Goal: Information Seeking & Learning: Check status

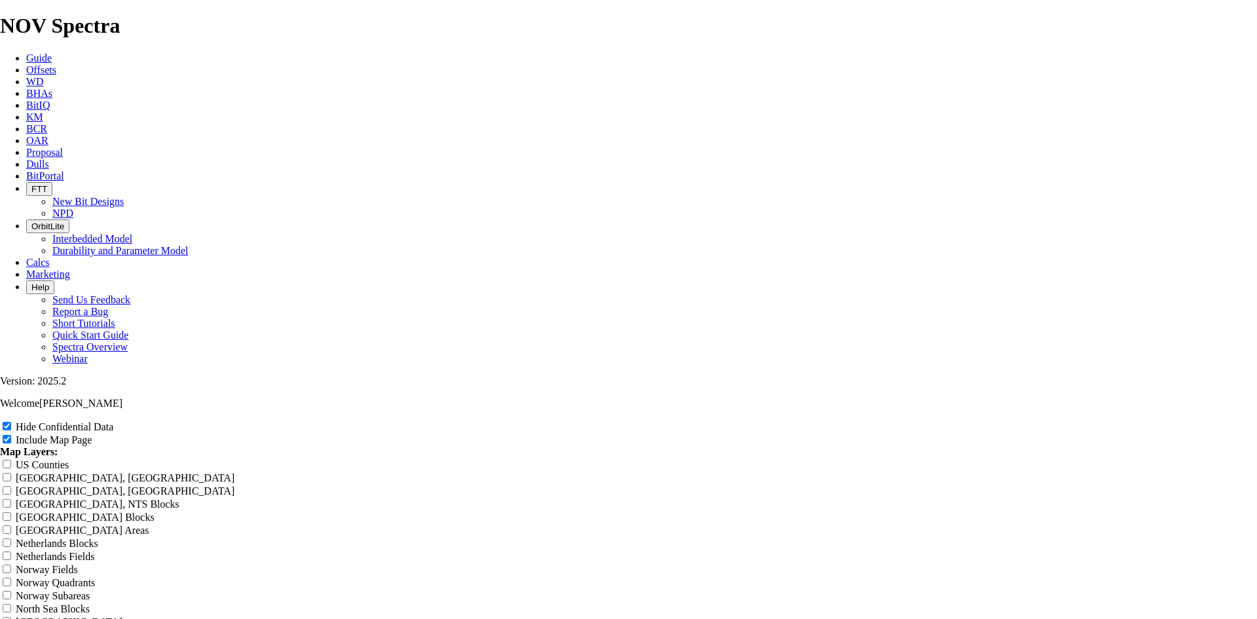
scroll to position [2030, 0]
click at [49, 158] on span "Dulls" at bounding box center [37, 163] width 23 height 11
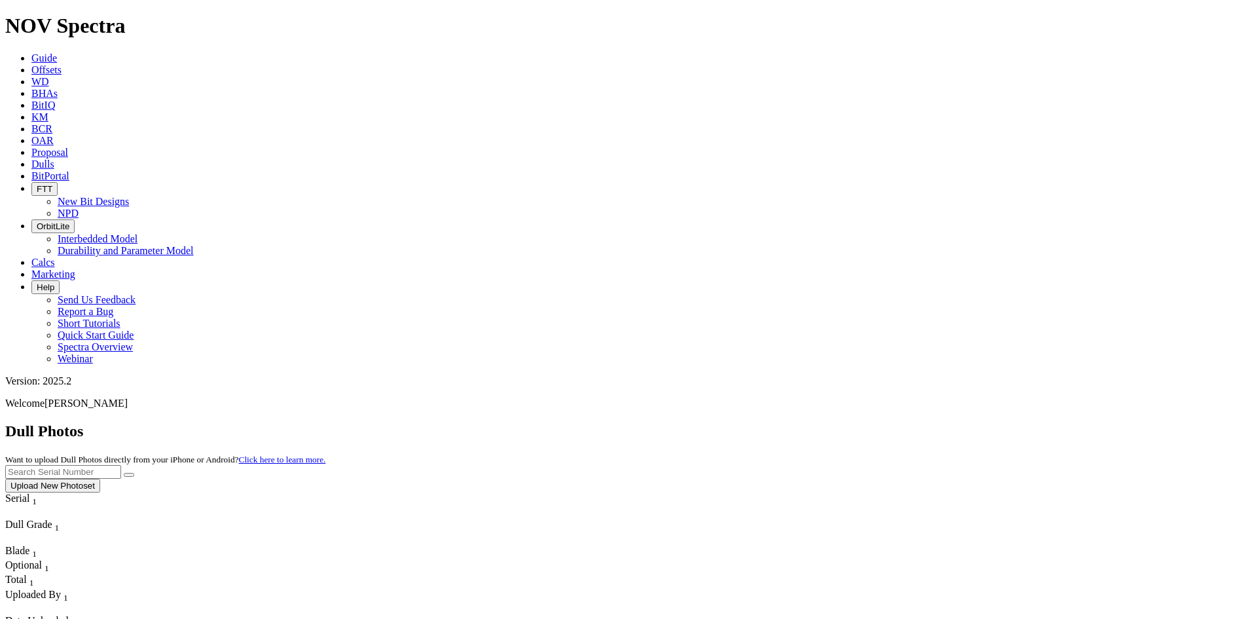
click at [121, 465] on input "text" at bounding box center [63, 472] width 116 height 14
paste input "A312073"
type input "A312073"
click at [129, 475] on icon "submit" at bounding box center [129, 475] width 0 height 0
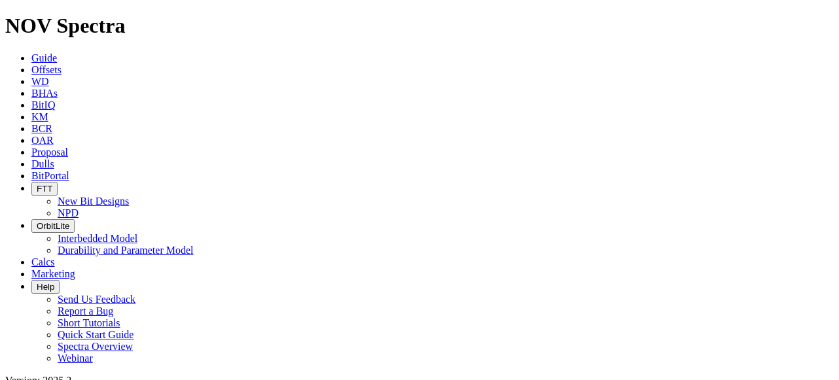
click at [55, 100] on span "BitIQ" at bounding box center [43, 105] width 24 height 11
click at [52, 123] on span "BCR" at bounding box center [41, 128] width 21 height 11
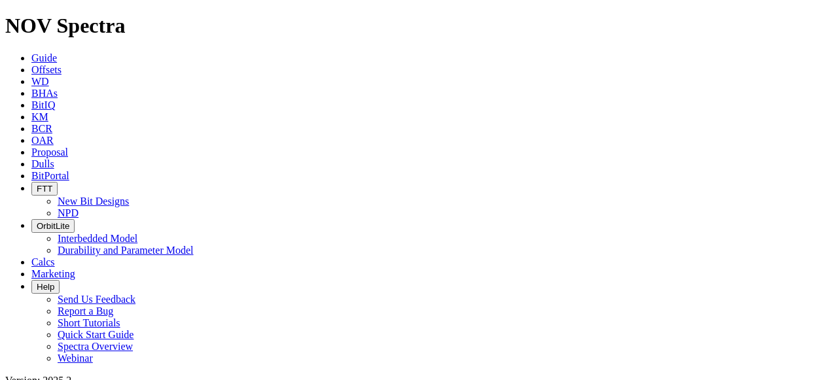
type input "a312073"
drag, startPoint x: 701, startPoint y: 67, endPoint x: 583, endPoint y: 72, distance: 117.3
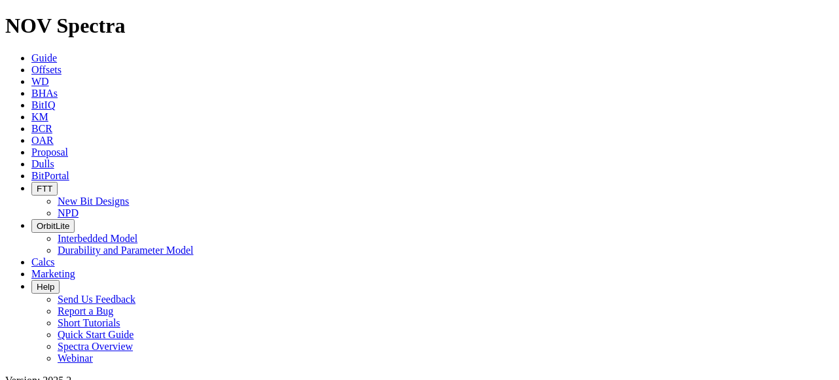
paste input "A320806"
type input "A320806"
click at [54, 158] on link "Dulls" at bounding box center [42, 163] width 23 height 11
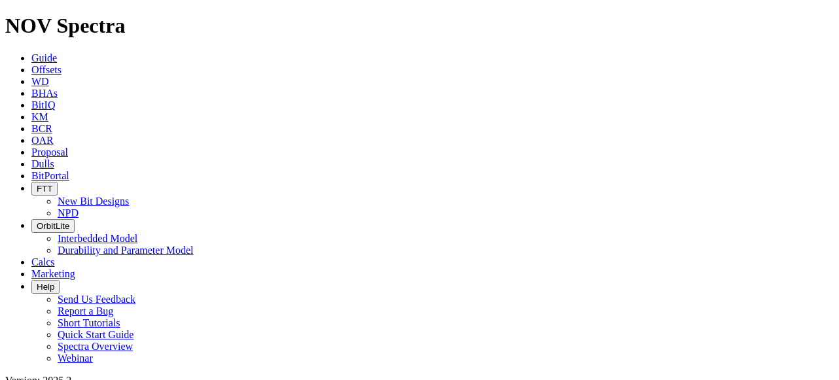
paste input "A320806"
type input "A320806"
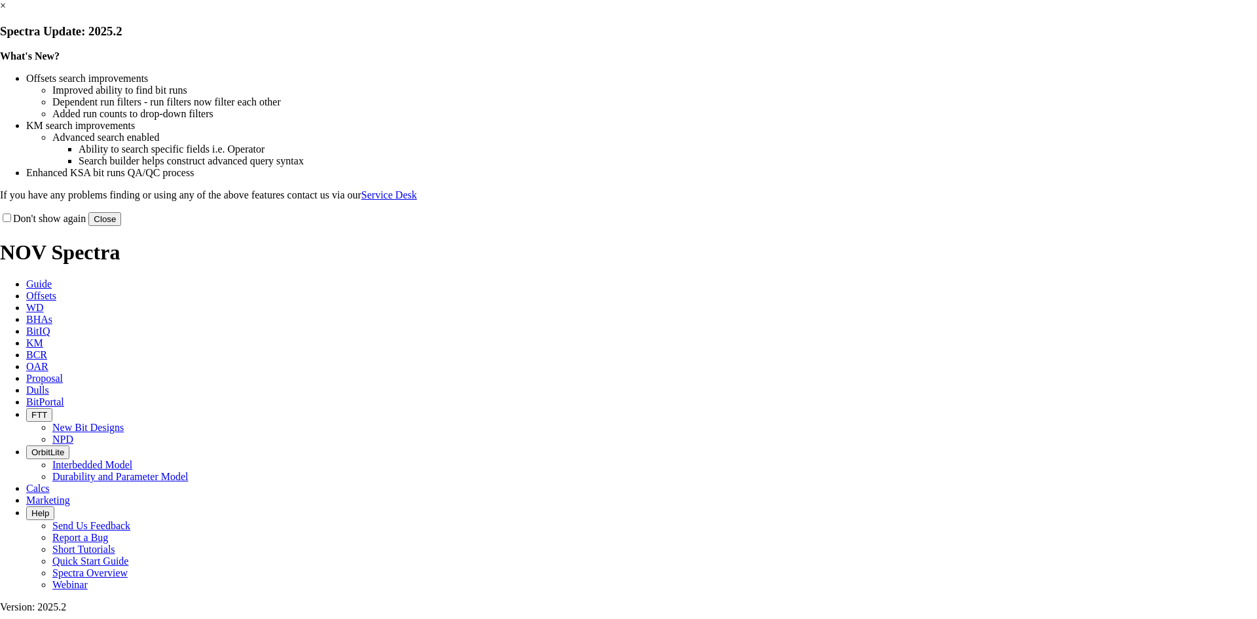
click at [6, 11] on link "×" at bounding box center [3, 5] width 6 height 11
click at [121, 226] on button "Close" at bounding box center [104, 219] width 33 height 14
click at [915, 105] on div "What's New? Offsets search improvements Improved ability to find bit runs Depen…" at bounding box center [628, 125] width 1257 height 151
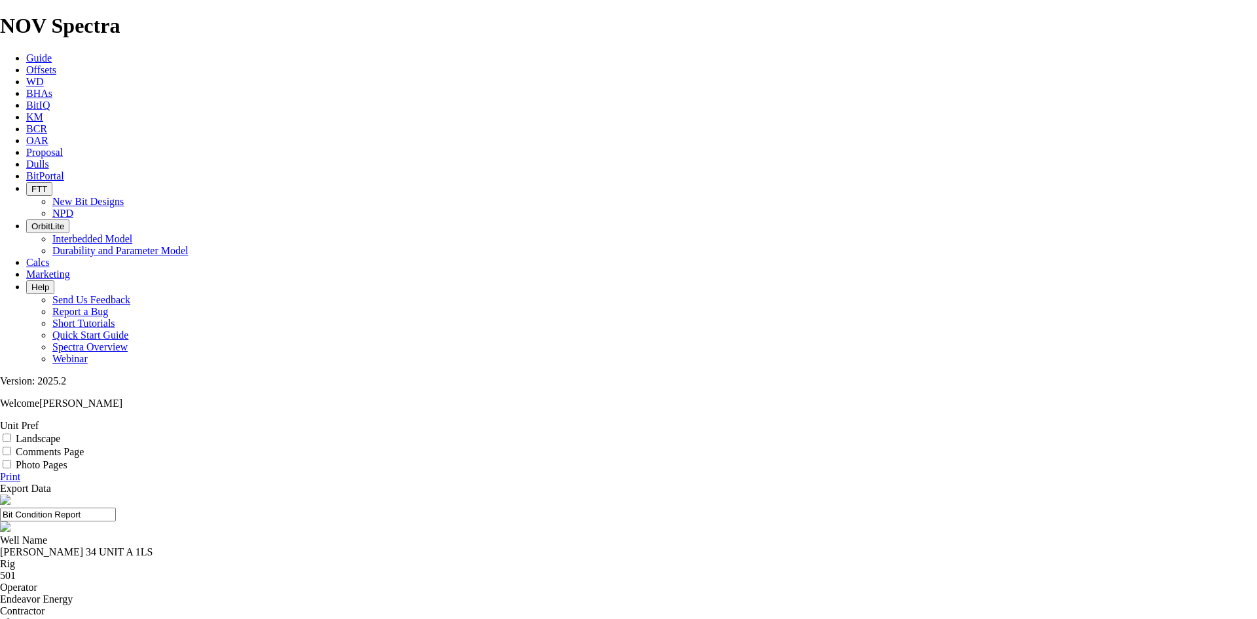
click at [60, 433] on label "Landscape" at bounding box center [38, 438] width 45 height 11
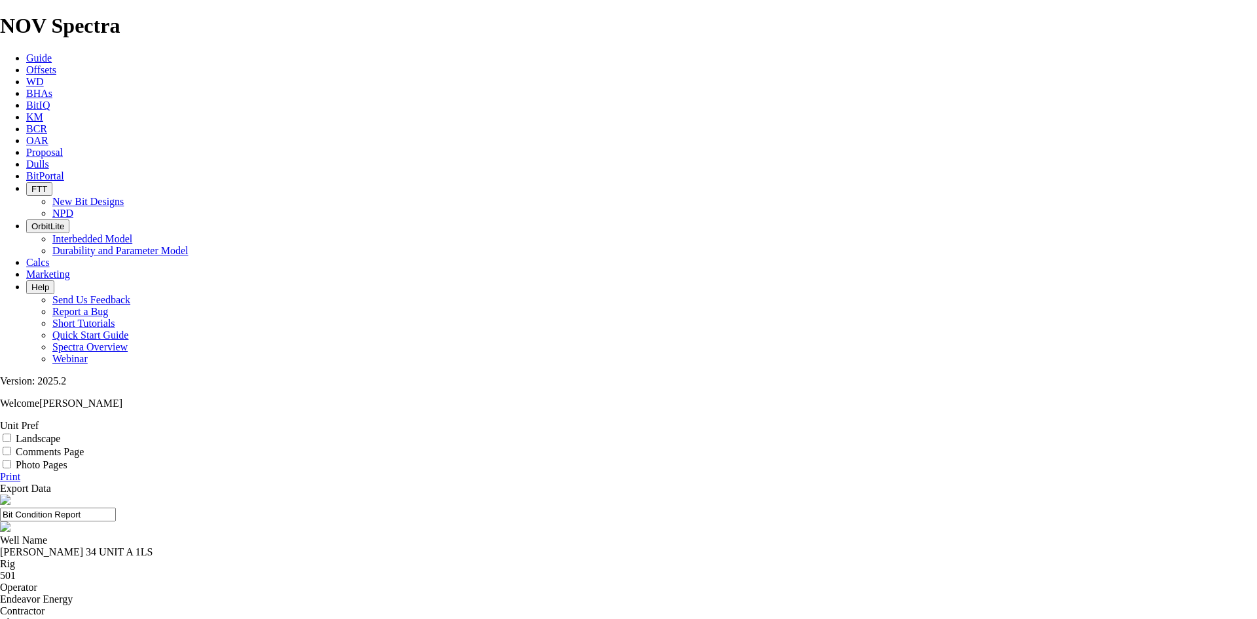
click at [11, 433] on input "Landscape" at bounding box center [7, 437] width 9 height 9
checkbox input "true"
drag, startPoint x: 607, startPoint y: 92, endPoint x: 479, endPoint y: 100, distance: 128.6
click at [116, 507] on input "Bit Condition Report" at bounding box center [58, 514] width 116 height 14
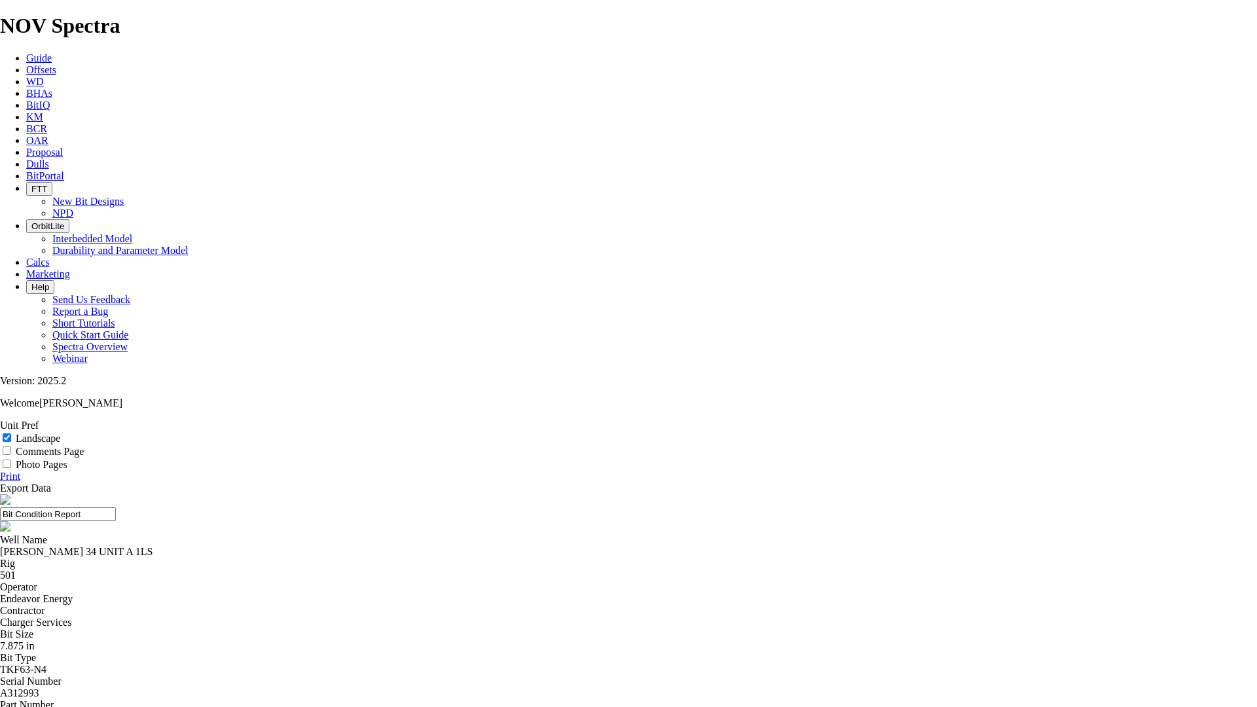
drag, startPoint x: 1067, startPoint y: 243, endPoint x: 1066, endPoint y: 249, distance: 6.7
drag, startPoint x: 189, startPoint y: 273, endPoint x: 312, endPoint y: 331, distance: 136.5
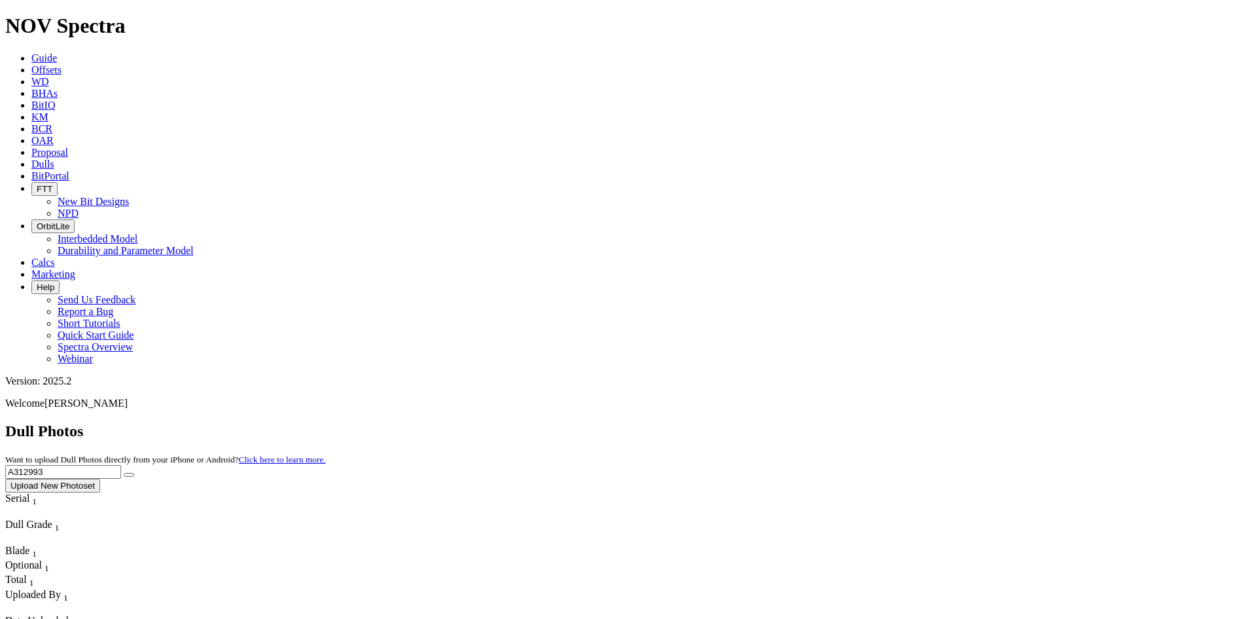
drag, startPoint x: 983, startPoint y: 56, endPoint x: 894, endPoint y: 58, distance: 89.1
click at [894, 422] on div "Dull Photos Want to upload Dull Photos directly from your iPhone or Android? Cl…" at bounding box center [628, 457] width 1247 height 70
click at [121, 465] on input "text" at bounding box center [63, 472] width 116 height 14
paste input "A320063"
type input "A320063"
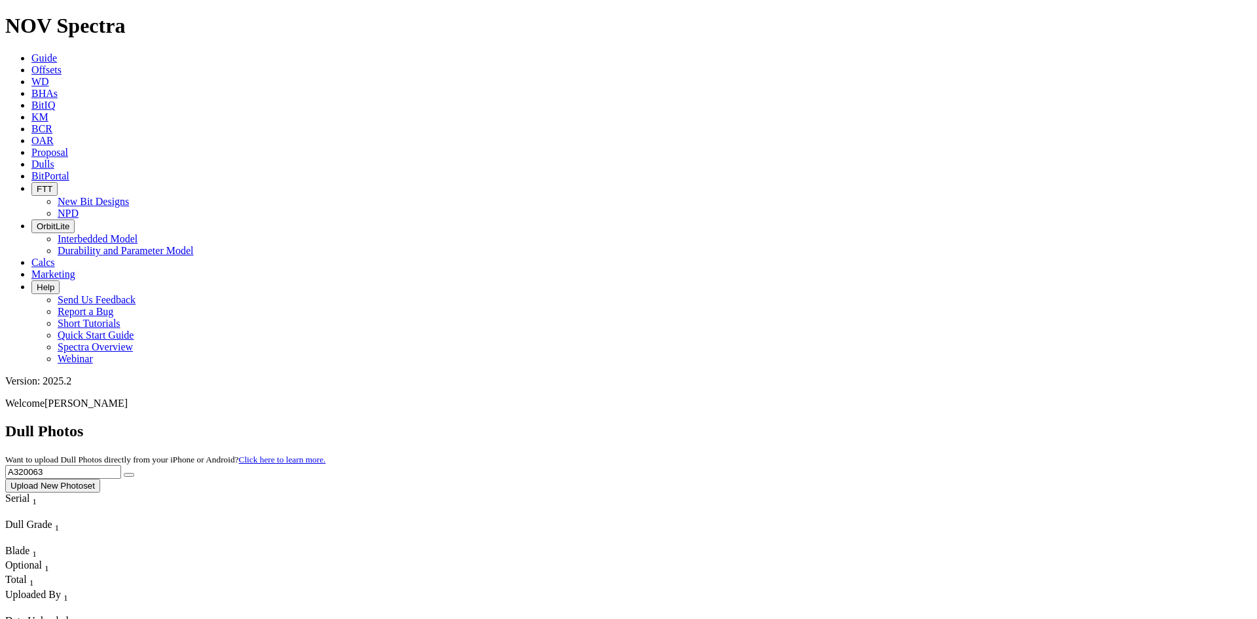
click at [129, 475] on icon "submit" at bounding box center [129, 475] width 0 height 0
drag, startPoint x: 933, startPoint y: 69, endPoint x: 923, endPoint y: 71, distance: 10.0
click at [923, 422] on div "Dull Photos Want to upload Dull Photos directly from your iPhone or Android? Cl…" at bounding box center [628, 457] width 1247 height 70
click at [121, 465] on input "text" at bounding box center [63, 472] width 116 height 14
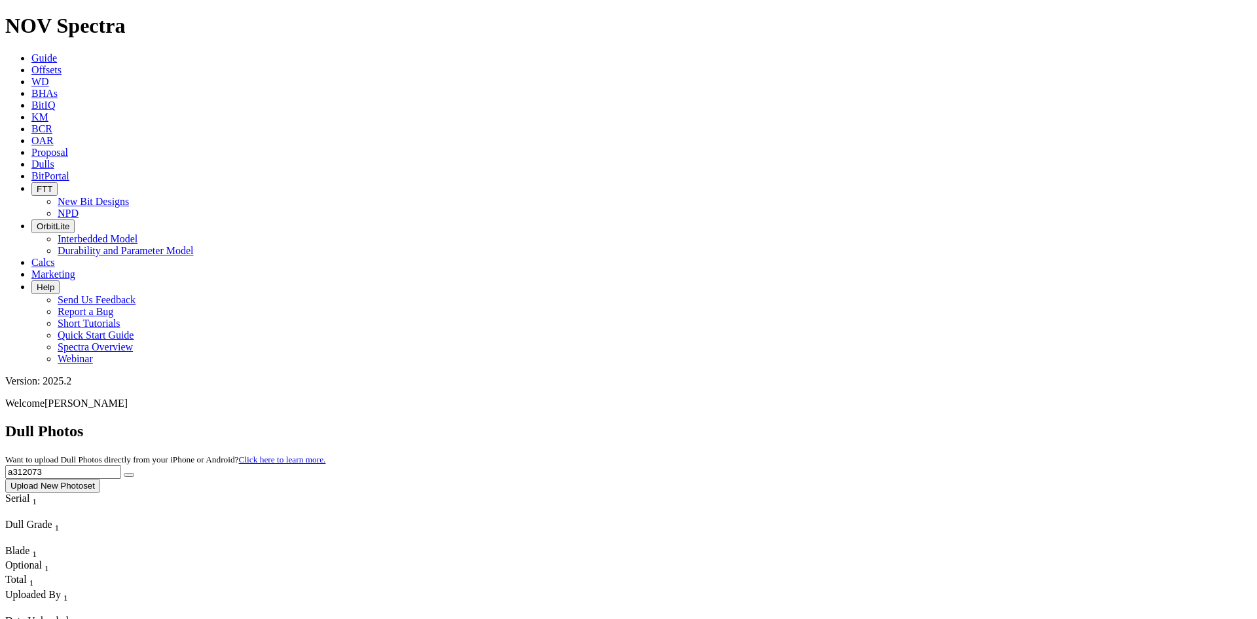
type input "a312073"
click at [129, 475] on icon "submit" at bounding box center [129, 475] width 0 height 0
drag, startPoint x: 995, startPoint y: 58, endPoint x: 886, endPoint y: 78, distance: 111.2
click at [886, 422] on div "Dull Photos Want to upload Dull Photos directly from your iPhone or Android? Cl…" at bounding box center [628, 457] width 1247 height 70
click at [121, 465] on input "text" at bounding box center [63, 472] width 116 height 14
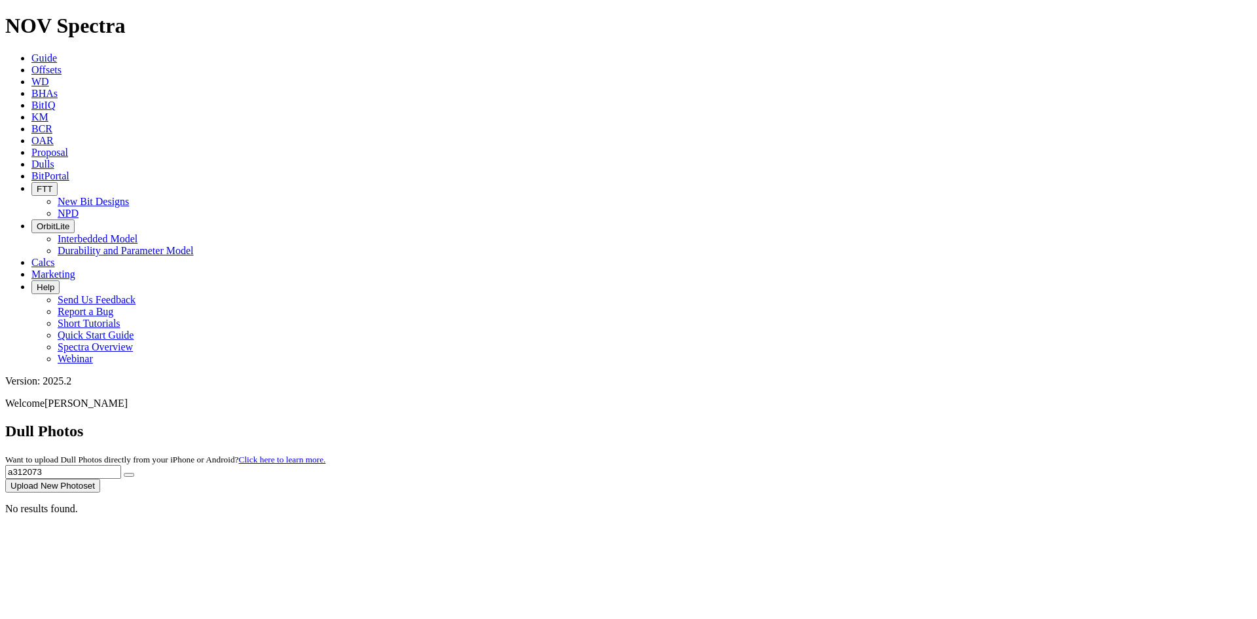
type input "a312073"
click at [129, 475] on icon "submit" at bounding box center [129, 475] width 0 height 0
drag, startPoint x: 951, startPoint y: 62, endPoint x: 925, endPoint y: 67, distance: 26.8
click at [926, 422] on div "Dull Photos Want to upload Dull Photos directly from your iPhone or Android? Cl…" at bounding box center [628, 457] width 1247 height 70
click at [129, 475] on icon "submit" at bounding box center [129, 475] width 0 height 0
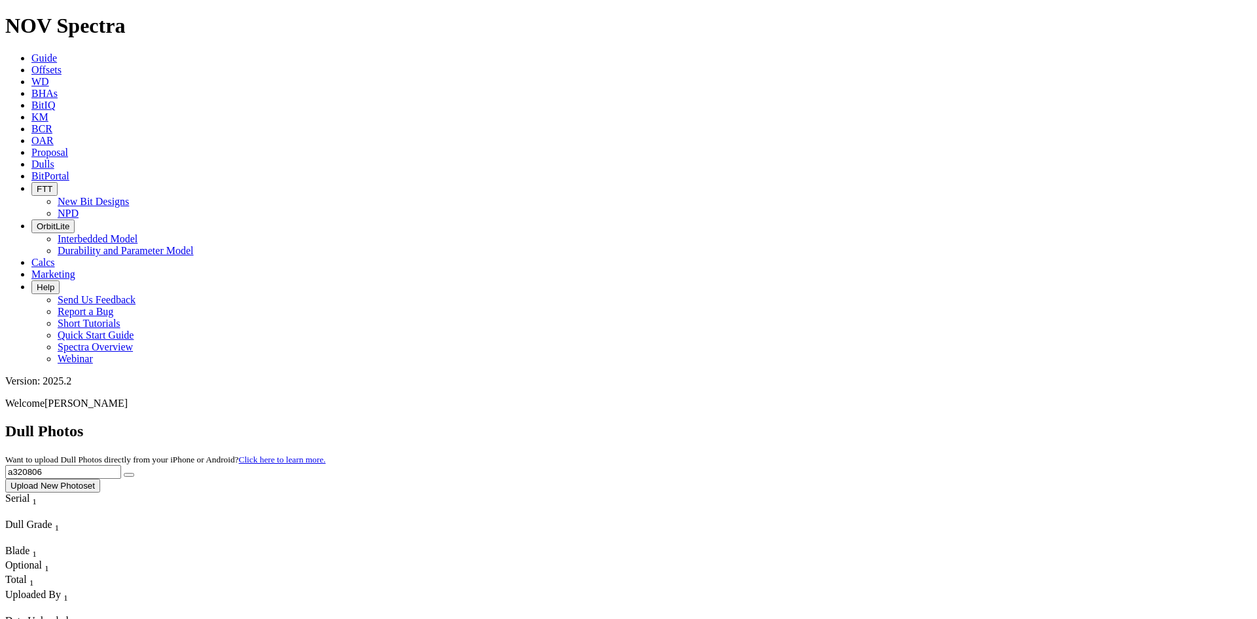
click at [121, 465] on input "a320806" at bounding box center [63, 472] width 116 height 14
type input "a320065"
click at [129, 475] on icon "submit" at bounding box center [129, 475] width 0 height 0
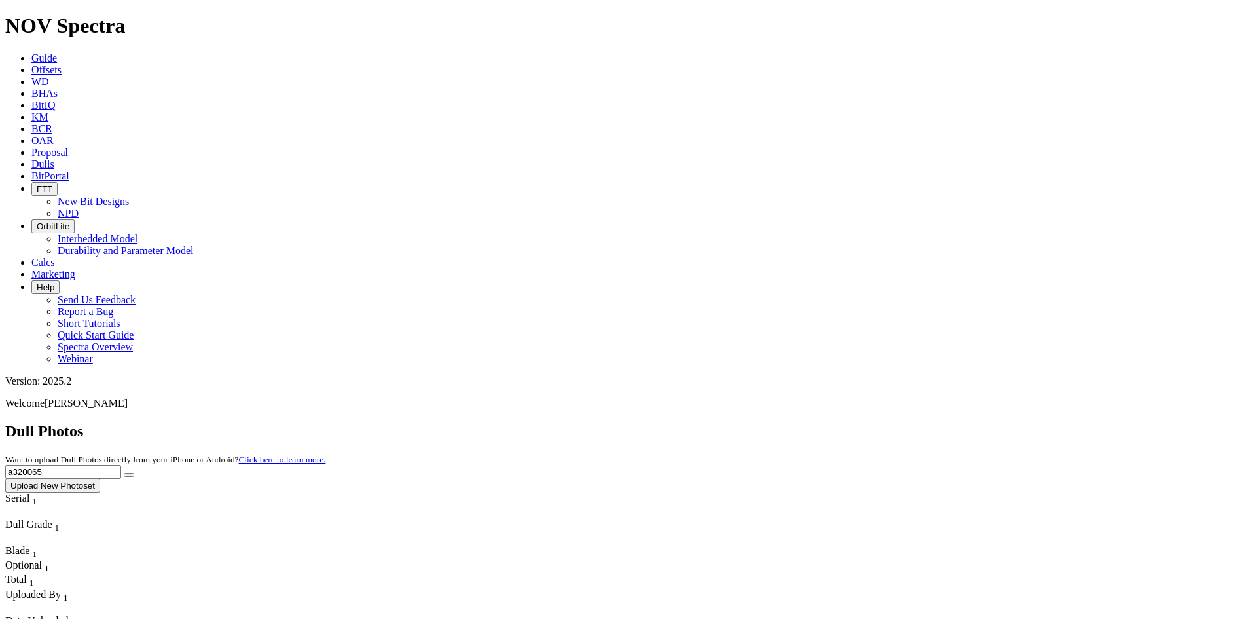
drag, startPoint x: 1008, startPoint y: 59, endPoint x: 913, endPoint y: 69, distance: 95.5
click at [913, 422] on div "Dull Photos Want to upload Dull Photos directly from your iPhone or Android? Cl…" at bounding box center [628, 457] width 1247 height 70
click at [121, 465] on input "text" at bounding box center [63, 472] width 116 height 14
type input "a312073"
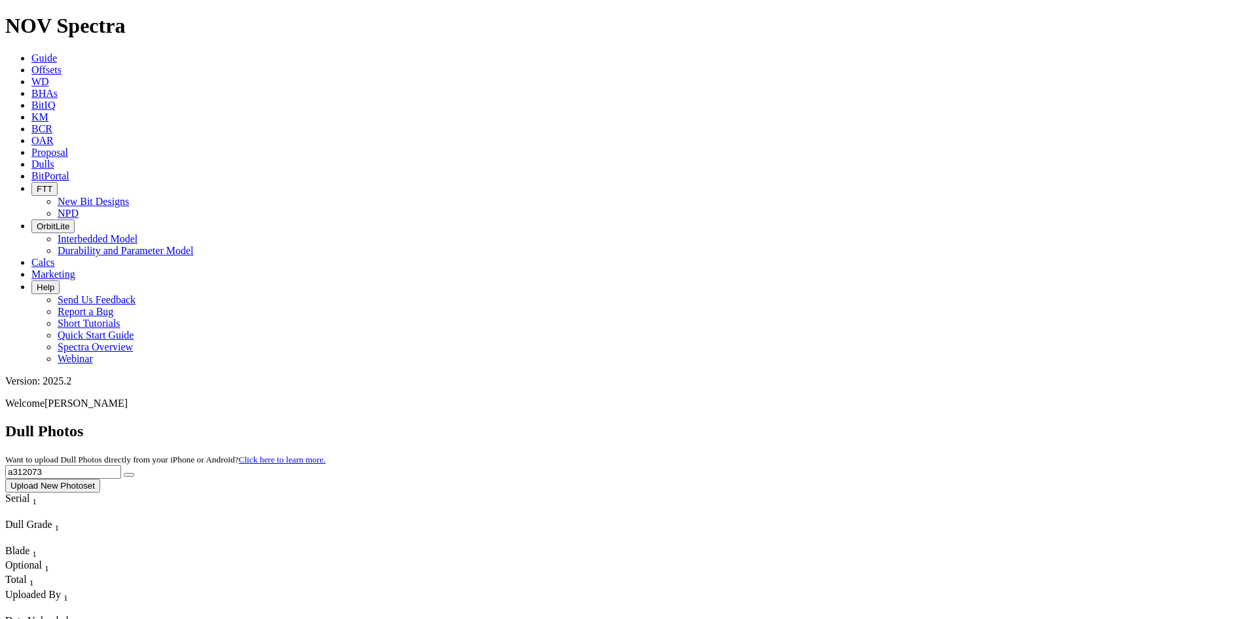
click at [134, 473] on button "submit" at bounding box center [129, 475] width 10 height 4
click at [52, 123] on span "BCR" at bounding box center [41, 128] width 21 height 11
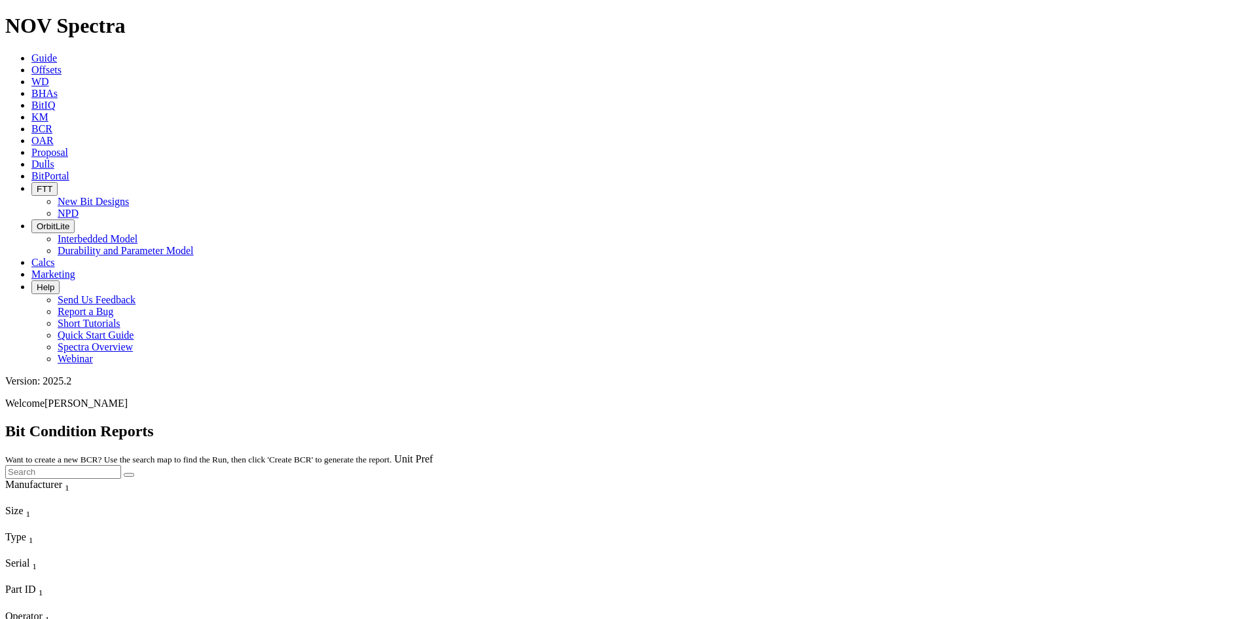
click at [121, 465] on input "text" at bounding box center [63, 472] width 116 height 14
type input "a312073"
click at [134, 473] on button "submit" at bounding box center [129, 475] width 10 height 4
click at [54, 158] on span "Dulls" at bounding box center [42, 163] width 23 height 11
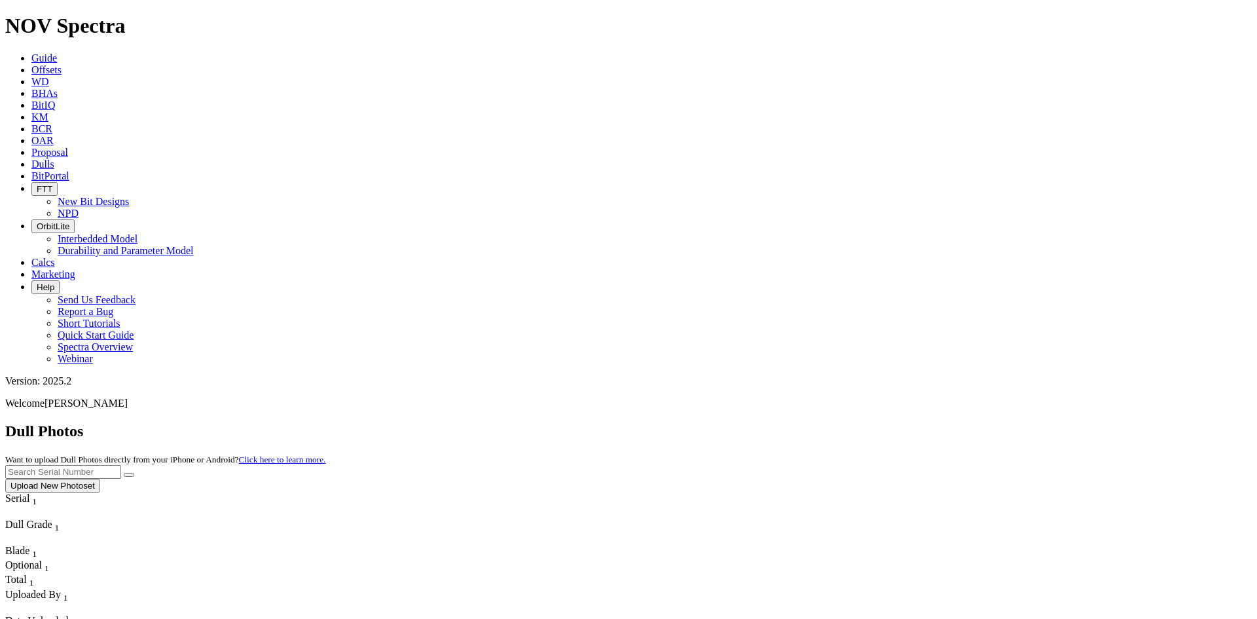
click at [121, 465] on input "text" at bounding box center [63, 472] width 116 height 14
type input "f316073"
click at [134, 473] on button "submit" at bounding box center [129, 475] width 10 height 4
drag, startPoint x: 978, startPoint y: 60, endPoint x: 928, endPoint y: 64, distance: 49.9
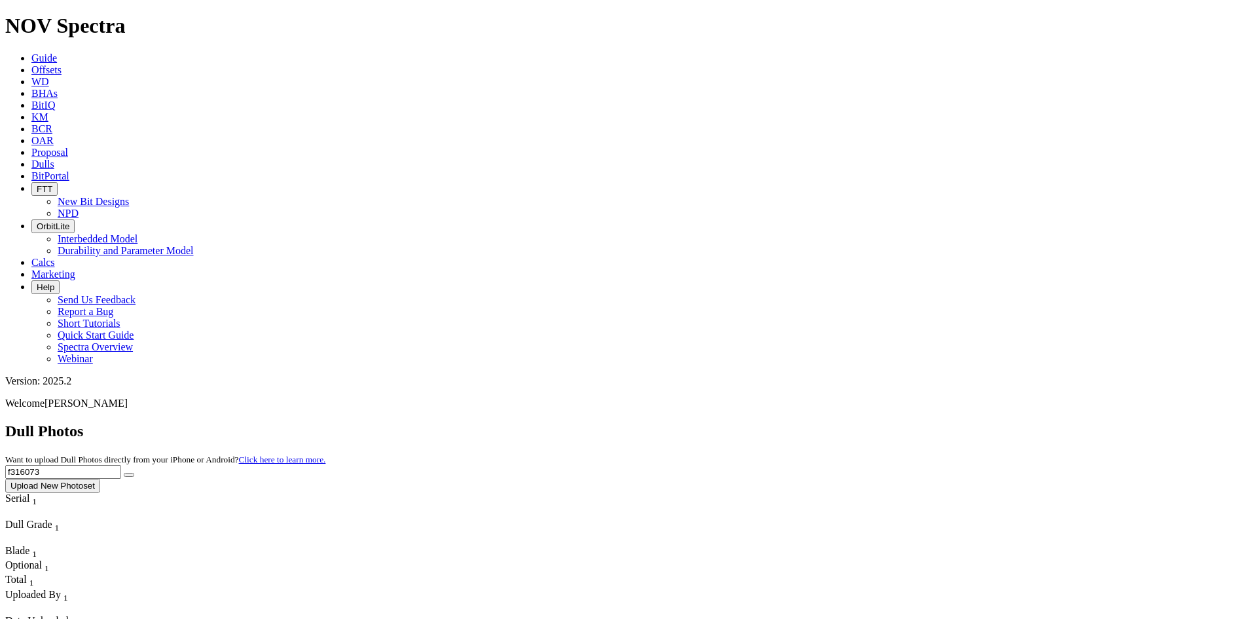
click at [928, 422] on div "Dull Photos Want to upload Dull Photos directly from your iPhone or Android? Cl…" at bounding box center [628, 457] width 1247 height 70
type input "a313797"
click at [134, 473] on button "submit" at bounding box center [129, 475] width 10 height 4
drag, startPoint x: 989, startPoint y: 61, endPoint x: 911, endPoint y: 71, distance: 79.2
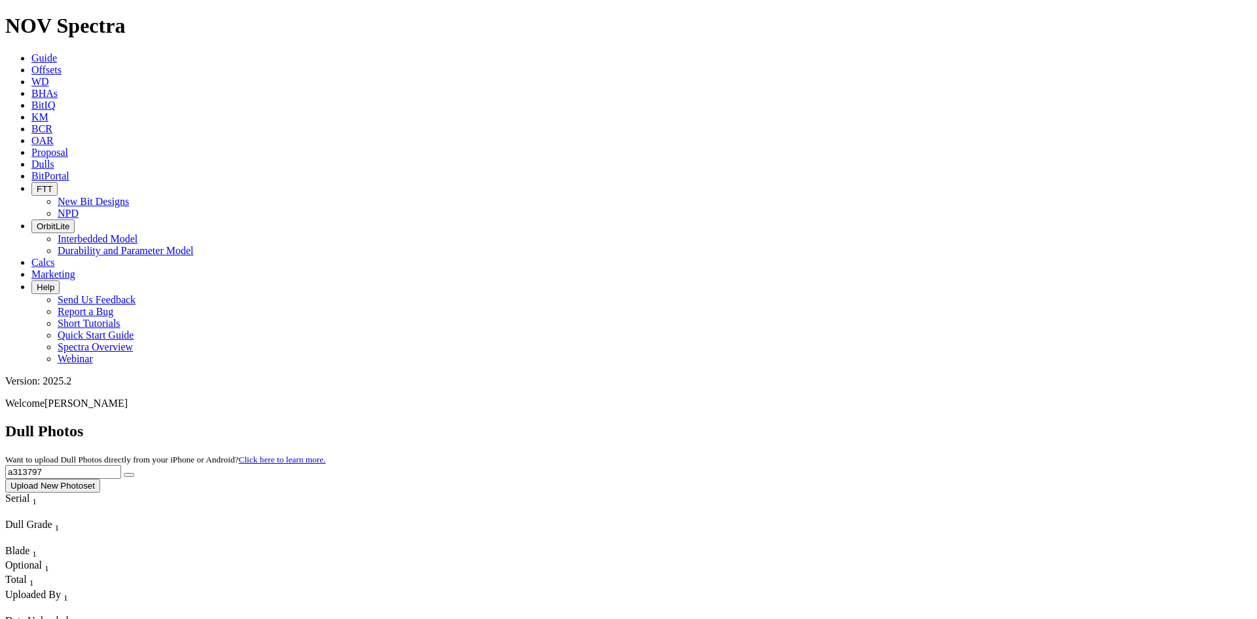
click at [911, 422] on div "Dull Photos Want to upload Dull Photos directly from your iPhone or Android? Cl…" at bounding box center [628, 457] width 1247 height 70
type input "a313218"
click at [134, 473] on button "submit" at bounding box center [129, 475] width 10 height 4
drag, startPoint x: 999, startPoint y: 56, endPoint x: 873, endPoint y: 64, distance: 125.9
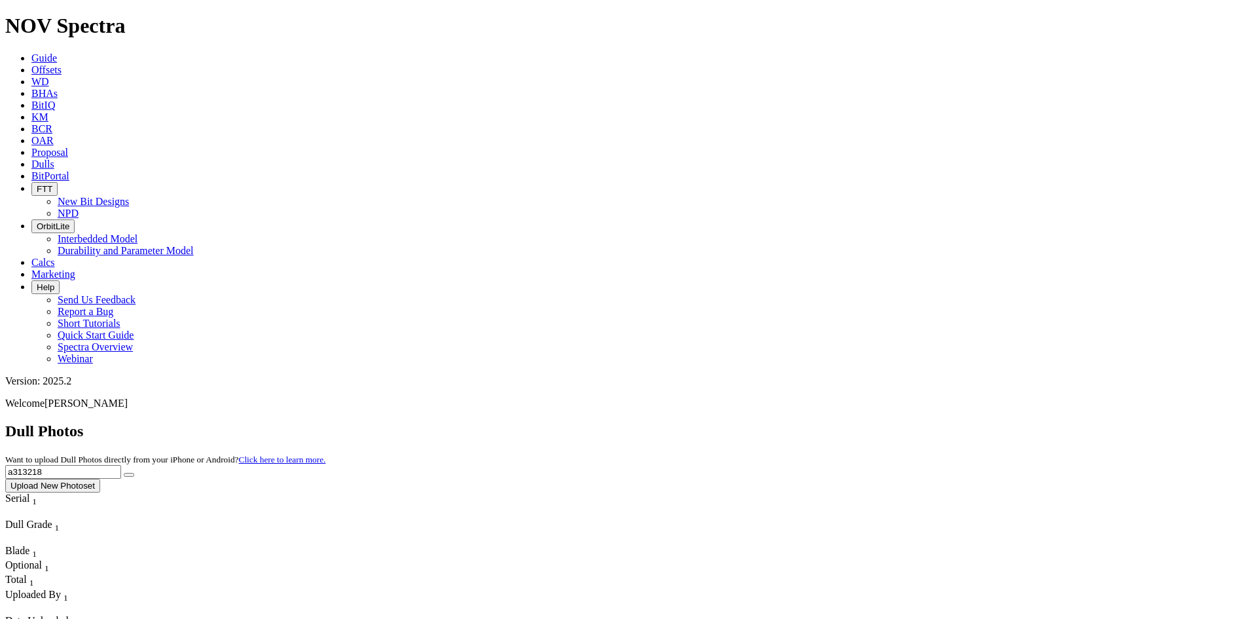
click at [873, 422] on div "Dull Photos Want to upload Dull Photos directly from your iPhone or Android? Cl…" at bounding box center [628, 457] width 1247 height 70
type input "a317571"
click at [129, 475] on icon "submit" at bounding box center [129, 475] width 0 height 0
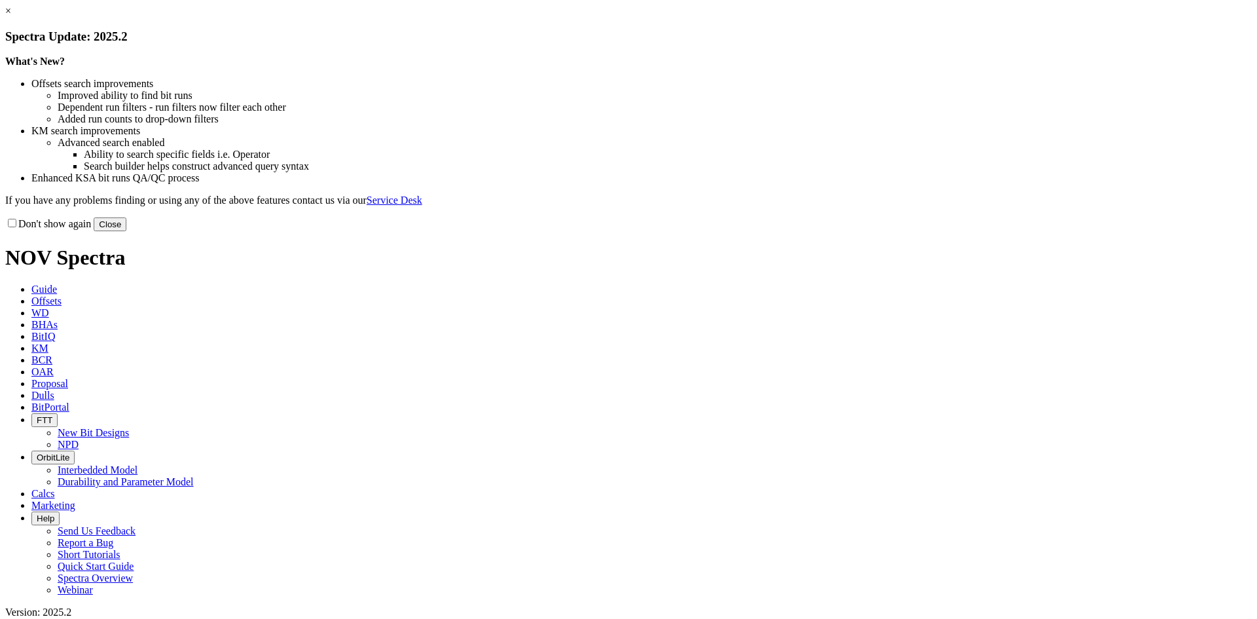
click at [11, 16] on link "×" at bounding box center [8, 10] width 6 height 11
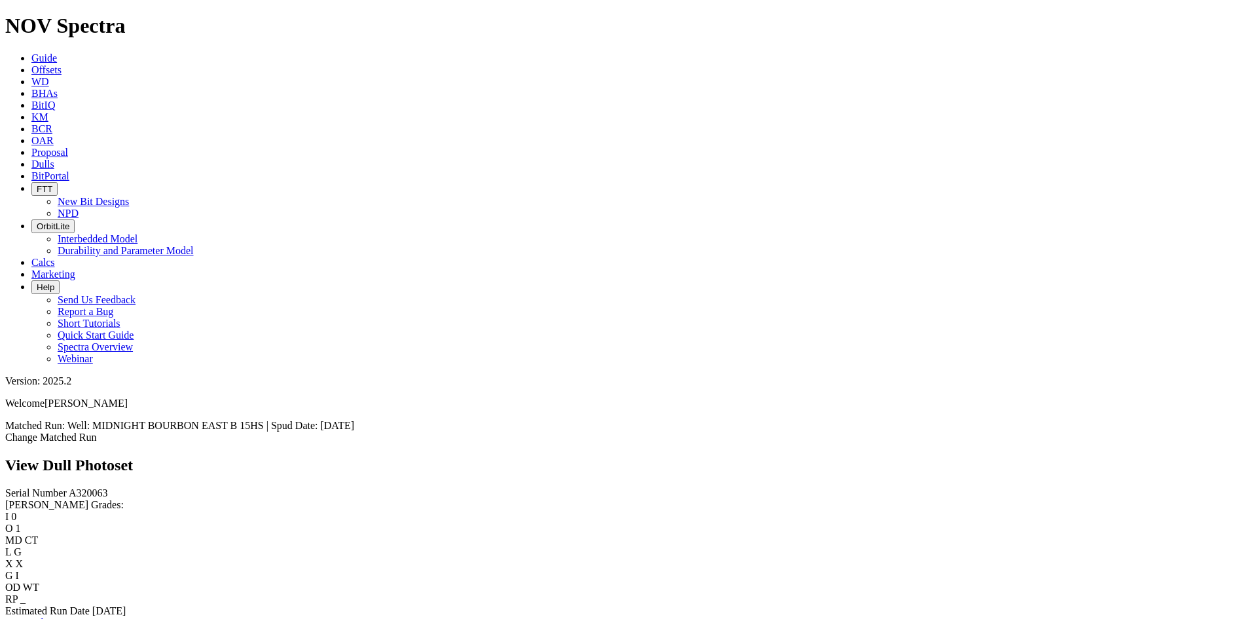
click at [94, 617] on link "Bit Condition Report" at bounding box center [49, 622] width 88 height 11
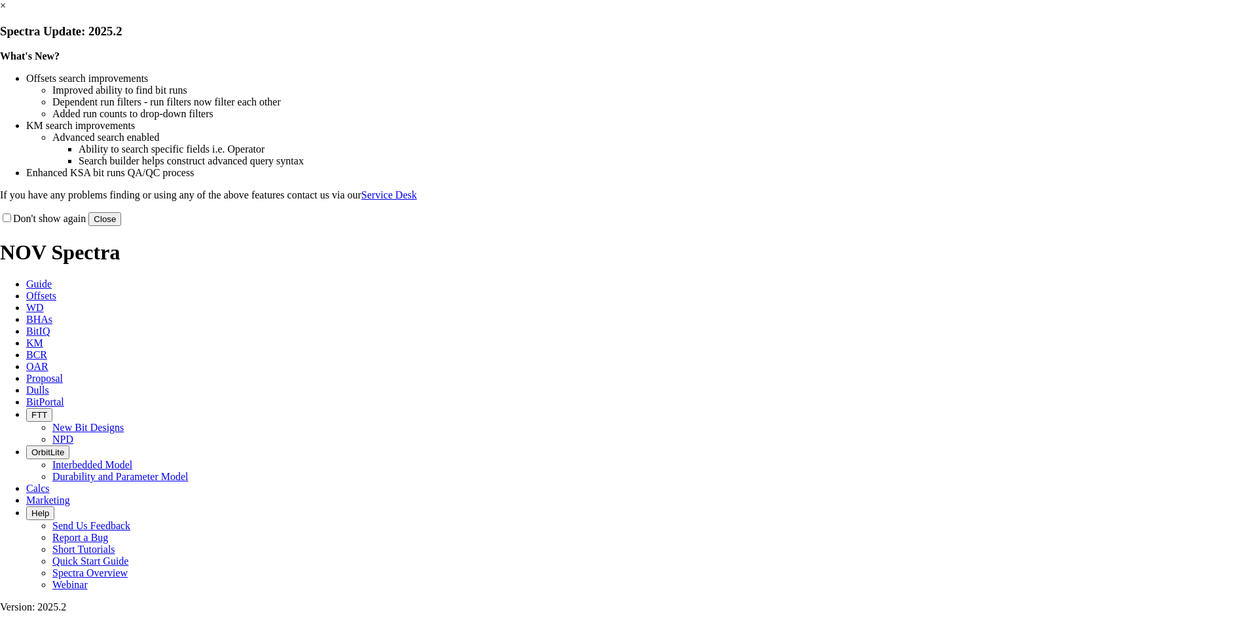
click at [121, 226] on button "Close" at bounding box center [104, 219] width 33 height 14
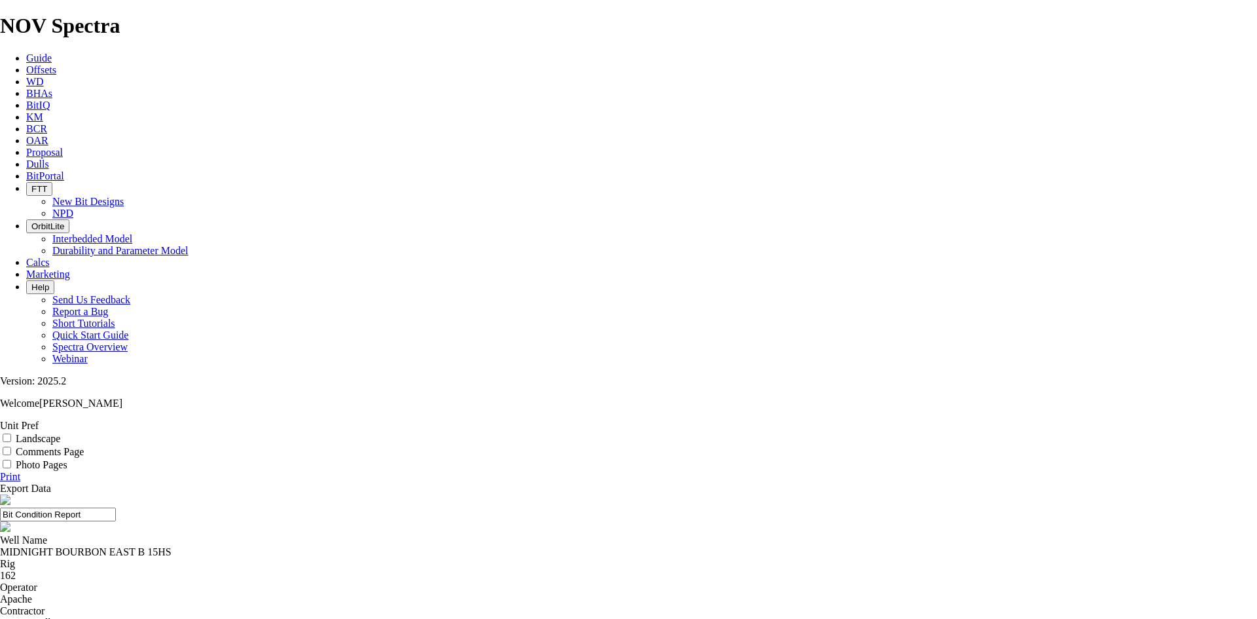
click at [60, 433] on label "Landscape" at bounding box center [38, 438] width 45 height 11
click at [11, 433] on input "Landscape" at bounding box center [7, 437] width 9 height 9
checkbox input "true"
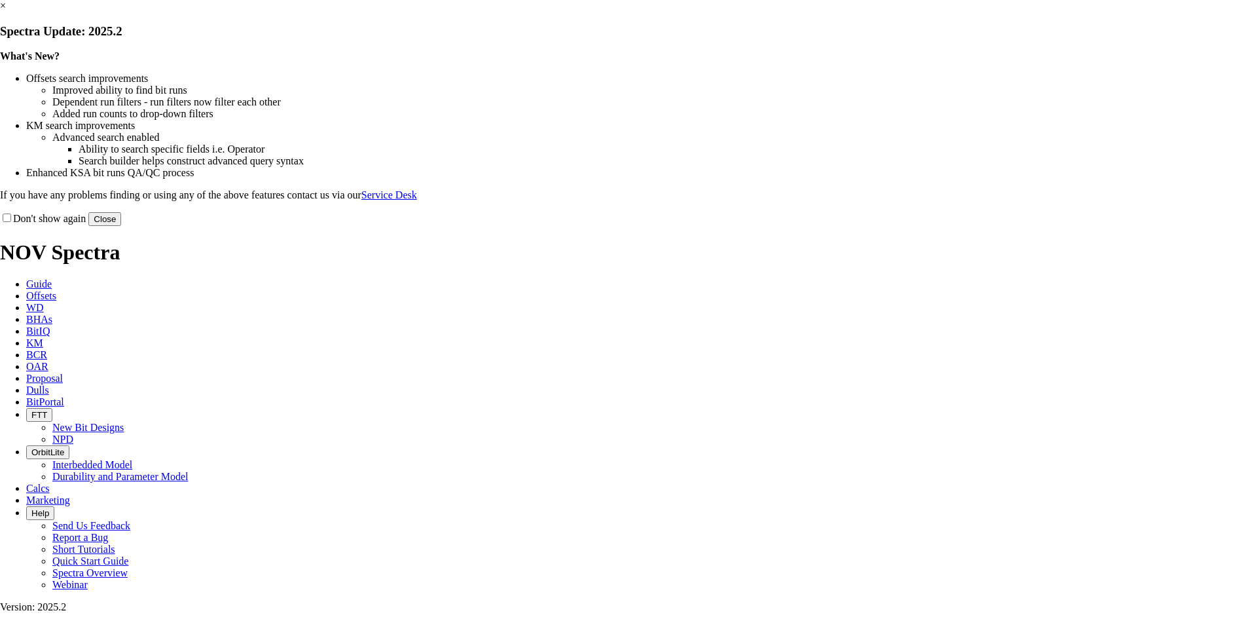
click at [6, 11] on link "×" at bounding box center [3, 5] width 6 height 11
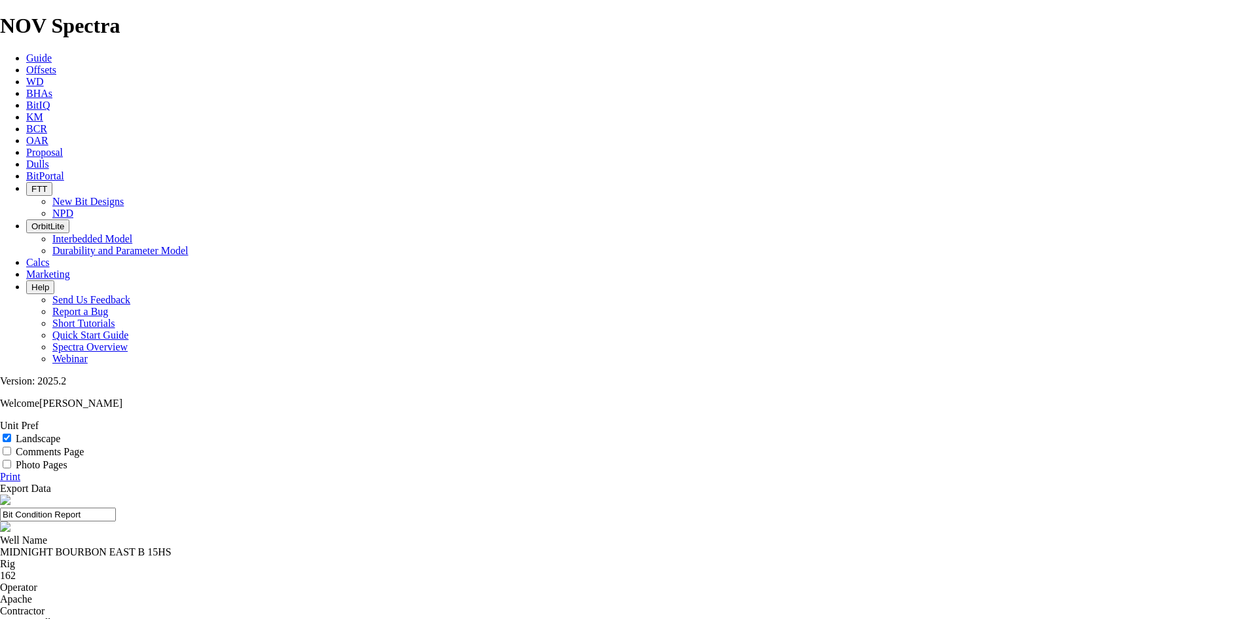
select select "number:331747"
select select "number:331749"
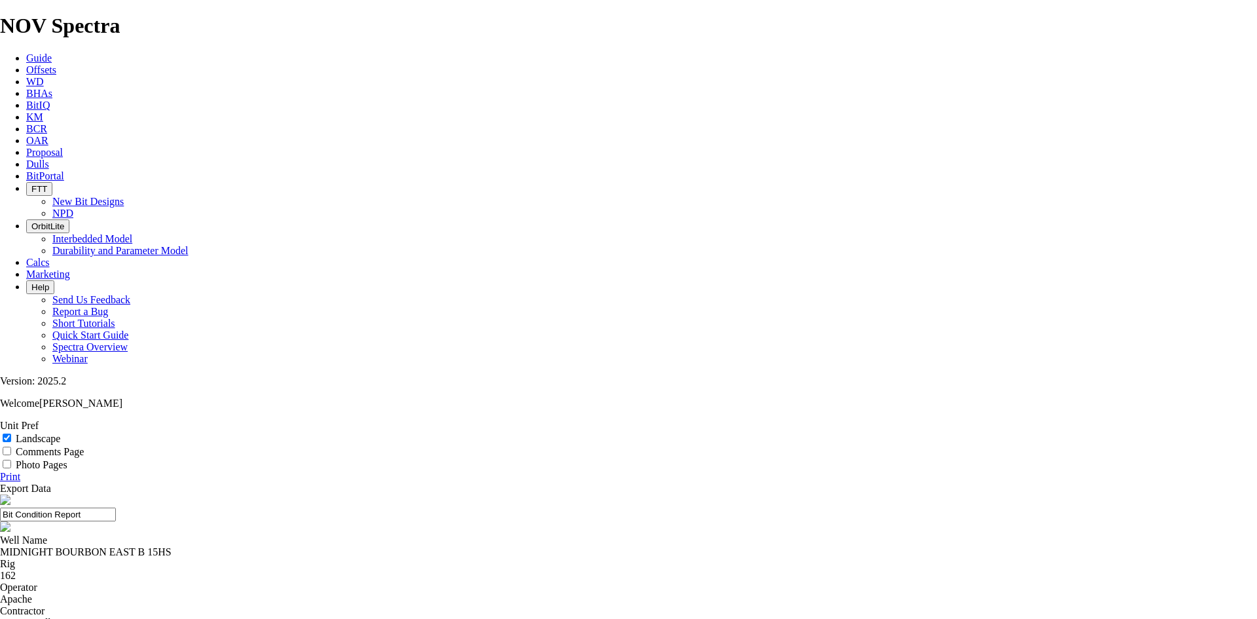
select select "number:331750"
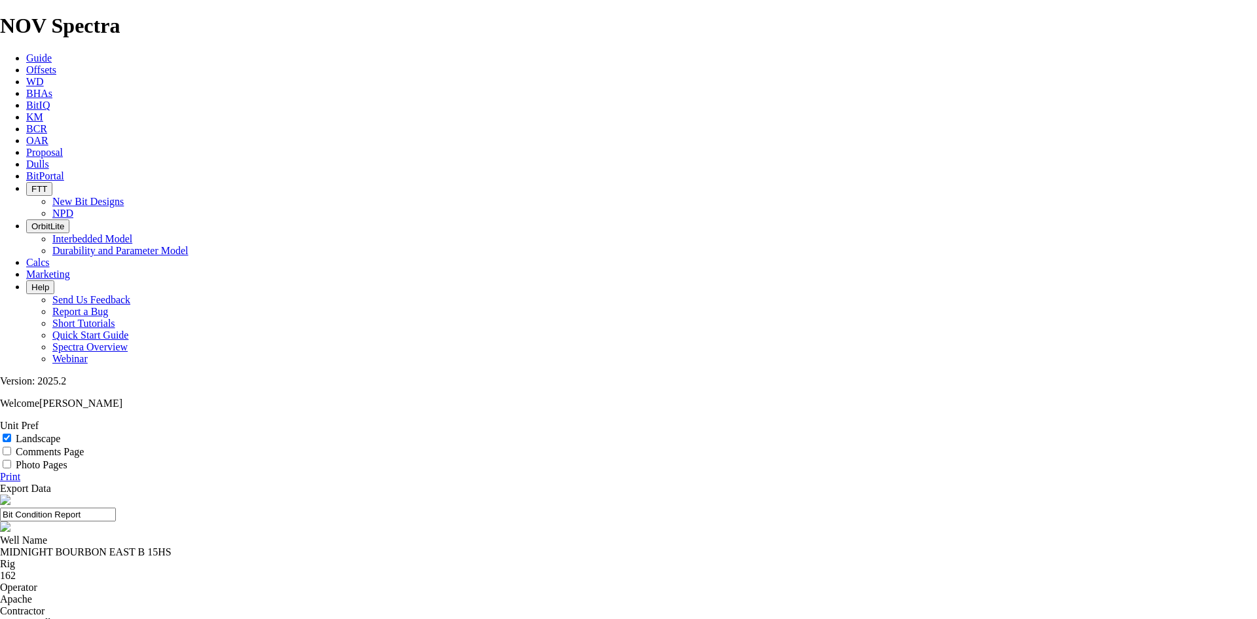
select select "number:331751"
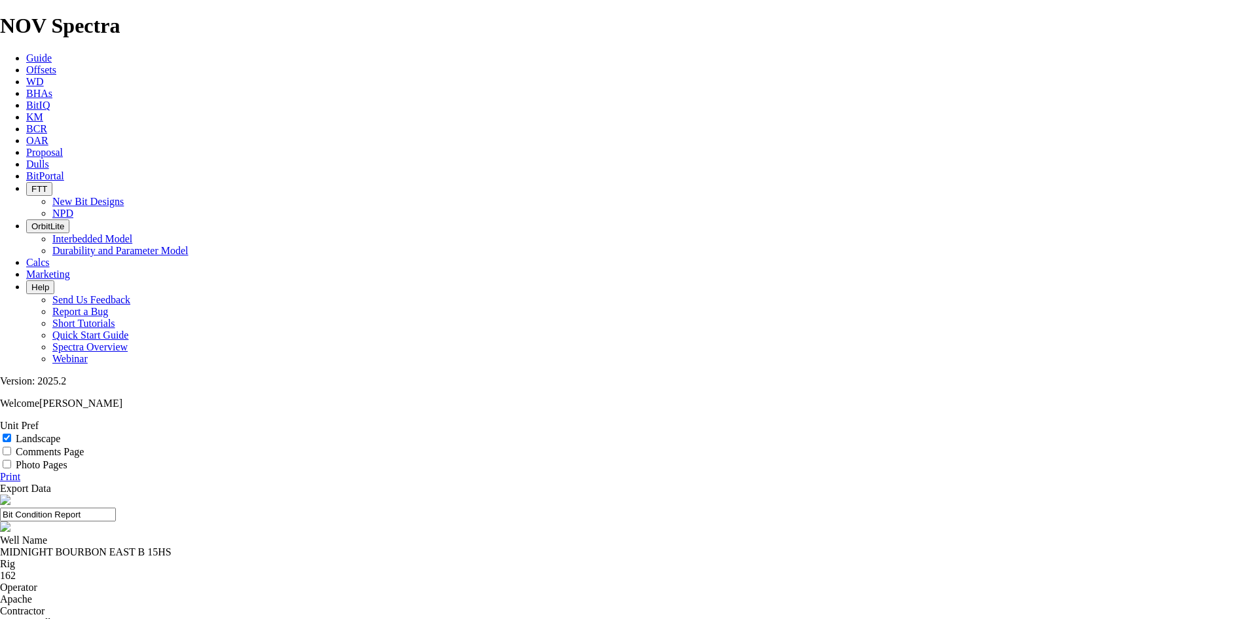
select select "number:331752"
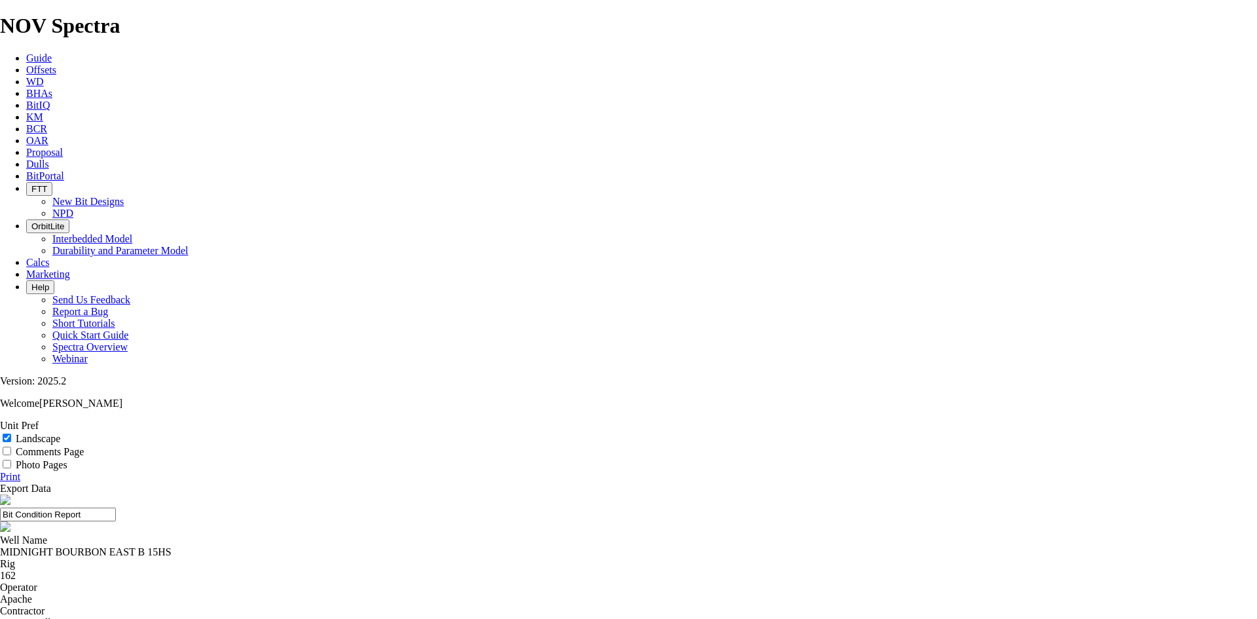
select select "number:331753"
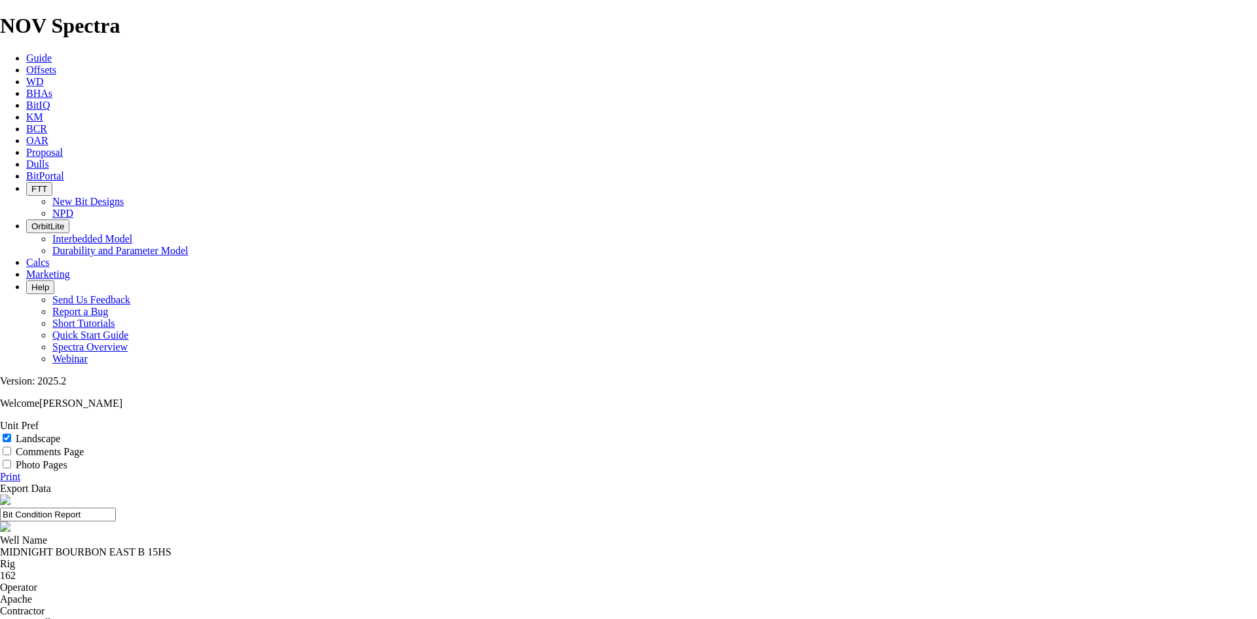
select select "number:331754"
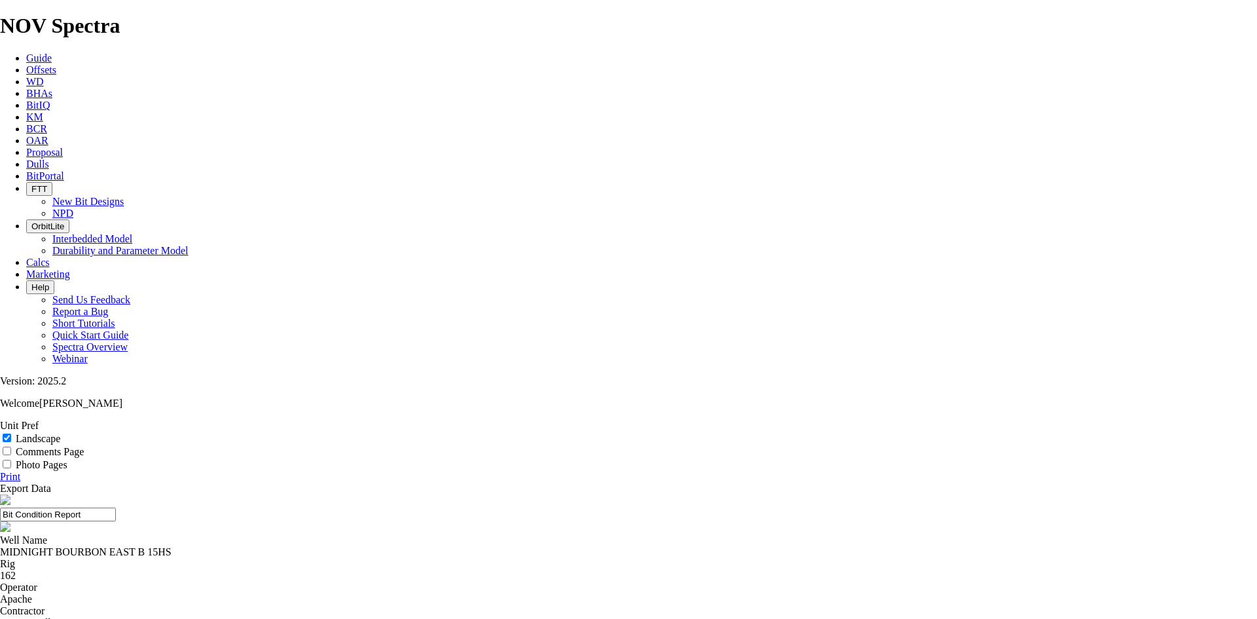
select select "string:DTF"
drag, startPoint x: 708, startPoint y: 90, endPoint x: 471, endPoint y: 91, distance: 237.7
click at [116, 507] on input "Bit Condition Report" at bounding box center [58, 514] width 116 height 14
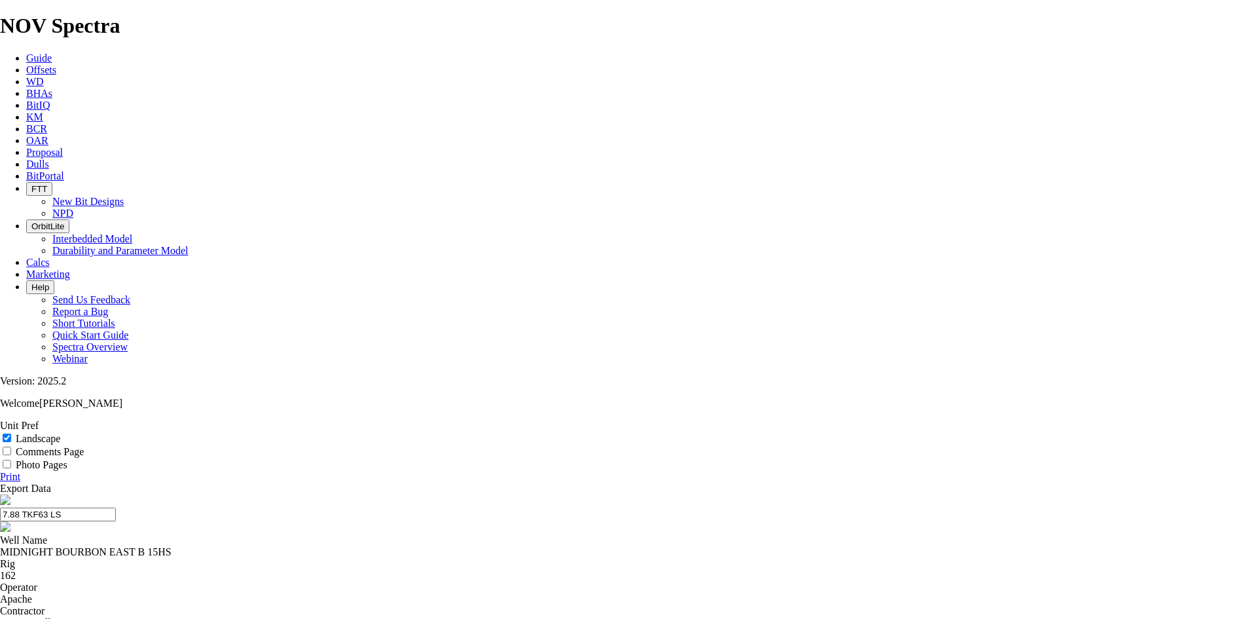
drag, startPoint x: 688, startPoint y: 93, endPoint x: 560, endPoint y: 90, distance: 127.7
click at [116, 507] on input "7.88 TKF63 LS" at bounding box center [58, 514] width 116 height 14
type input "7.88 TKF63 LS"
click at [20, 471] on link "Print" at bounding box center [10, 476] width 20 height 11
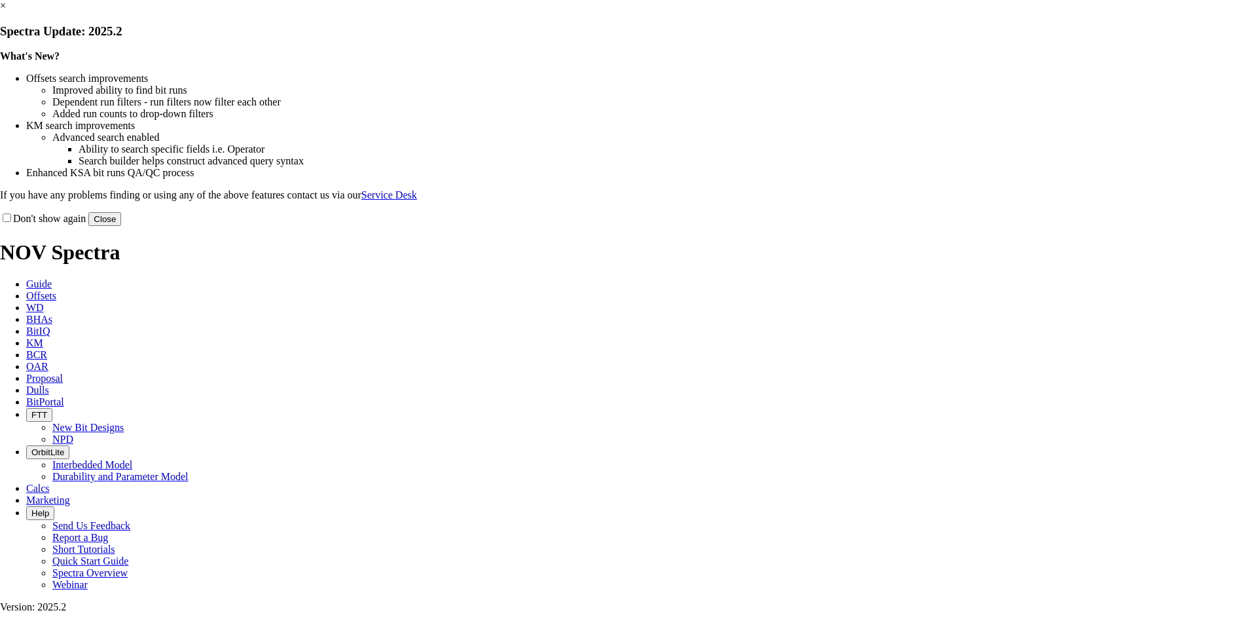
click at [6, 11] on link "×" at bounding box center [3, 5] width 6 height 11
click at [121, 226] on button "Close" at bounding box center [104, 219] width 33 height 14
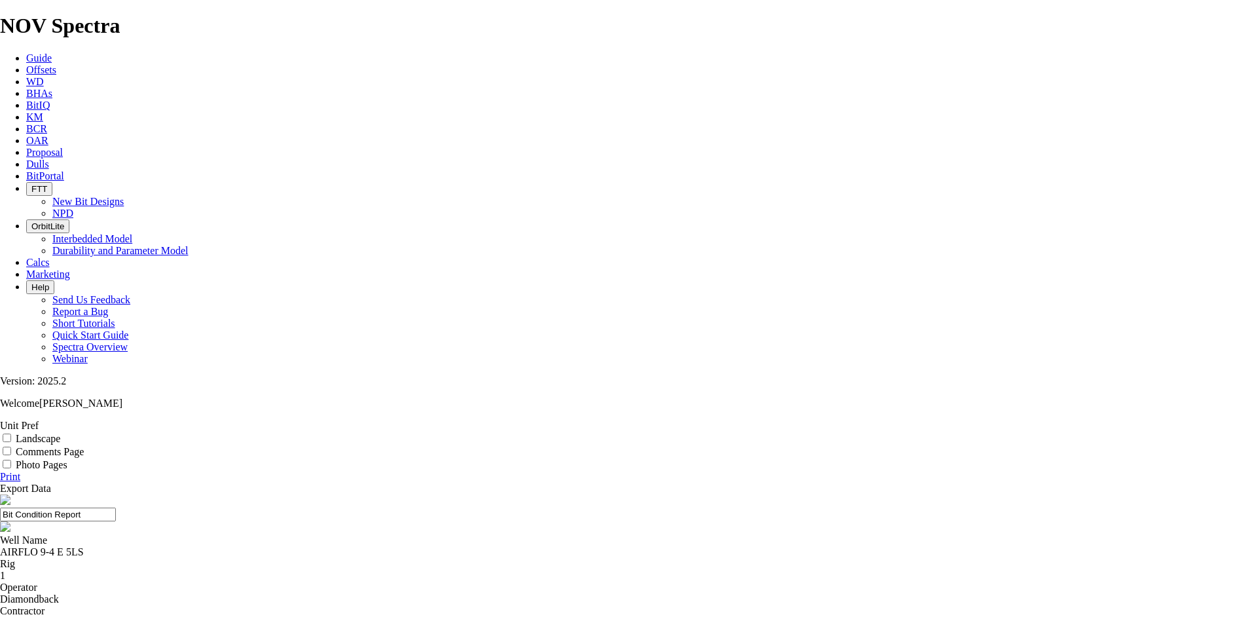
click at [60, 433] on label "Landscape" at bounding box center [38, 438] width 45 height 11
click at [11, 433] on input "Landscape" at bounding box center [7, 437] width 9 height 9
checkbox input "true"
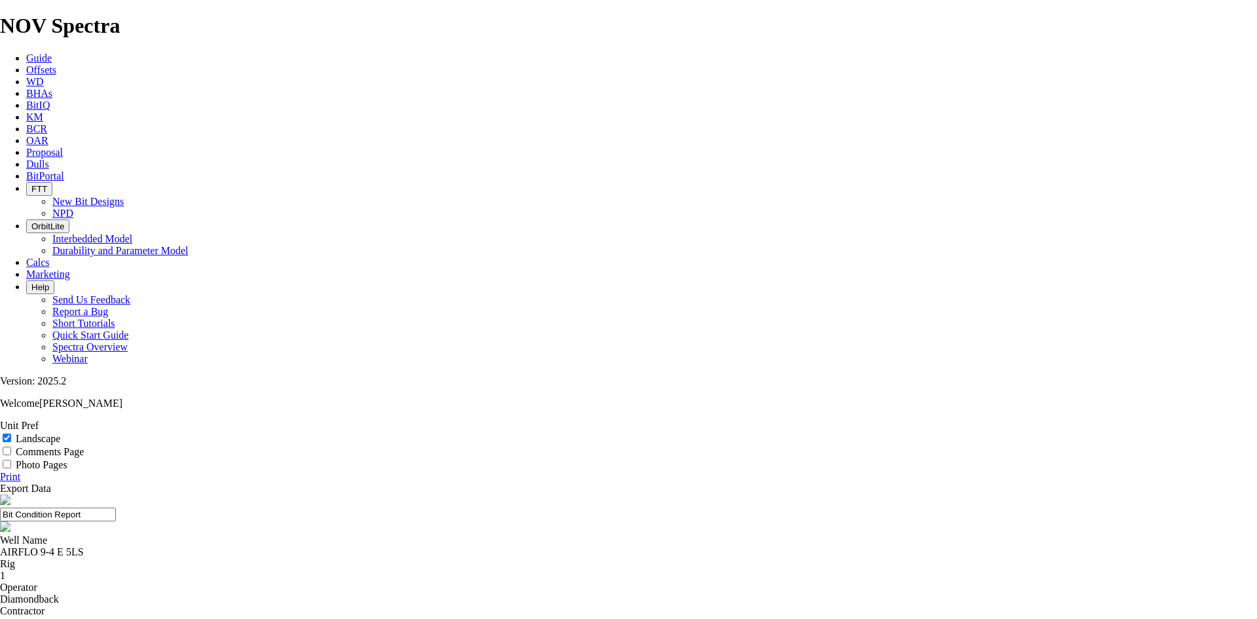
select select "string:TD"
drag, startPoint x: 731, startPoint y: 90, endPoint x: 496, endPoint y: 115, distance: 235.7
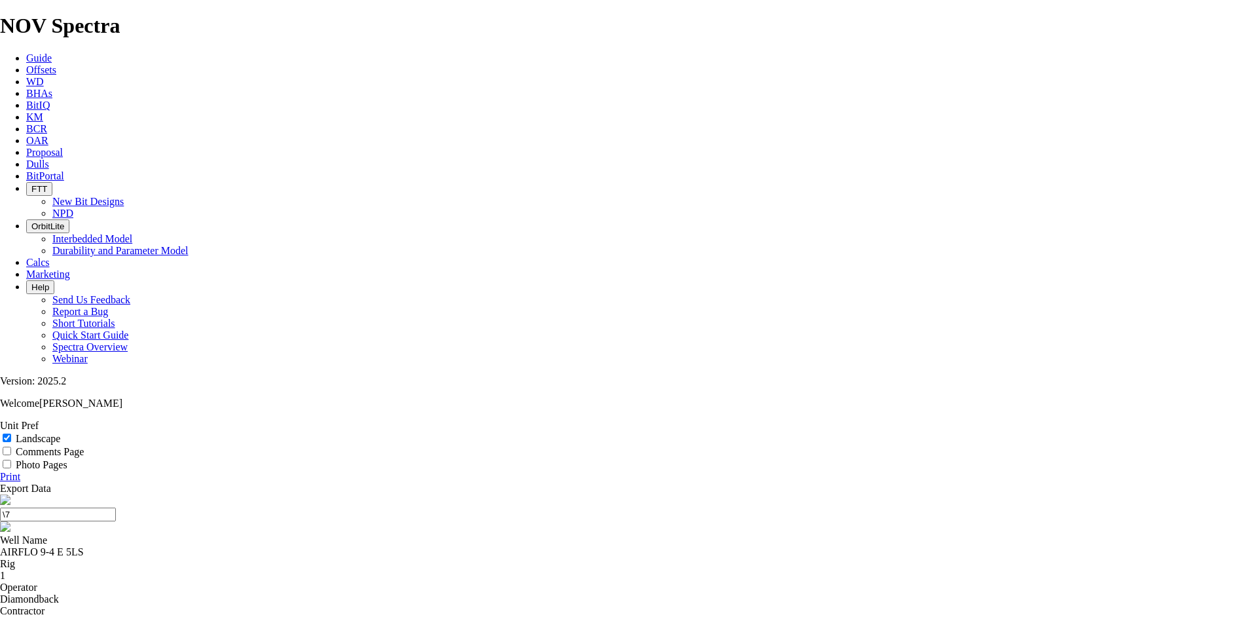
type input "\"
type input "7.88 TKF63 LS F"
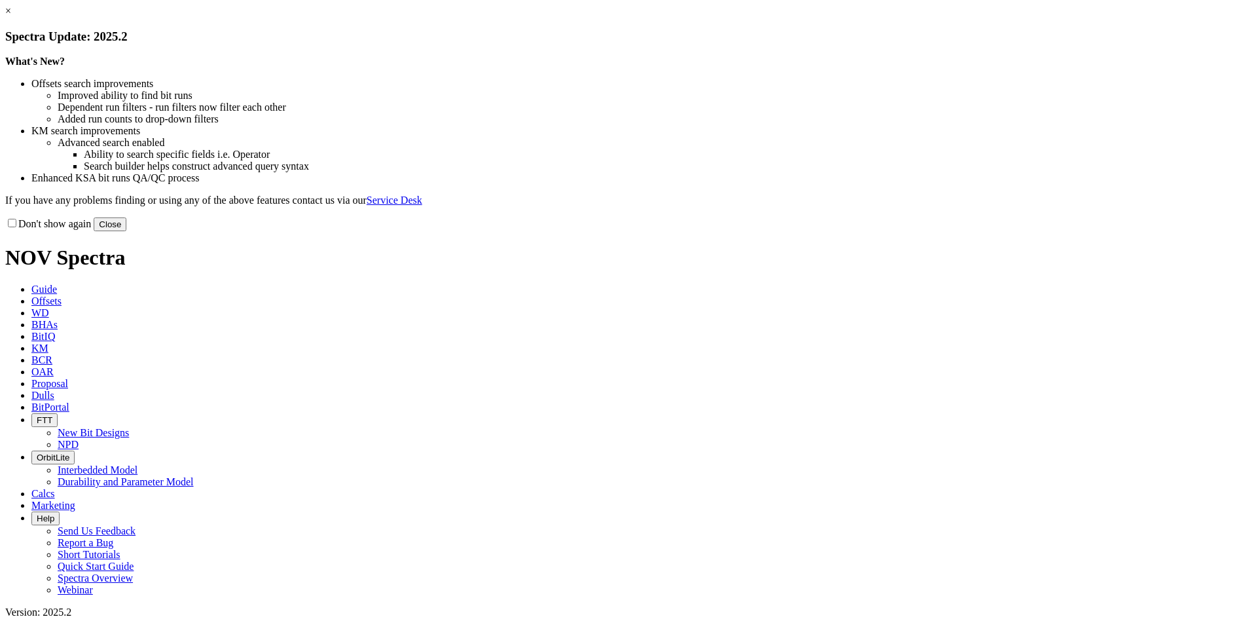
click at [11, 16] on link "×" at bounding box center [8, 10] width 6 height 11
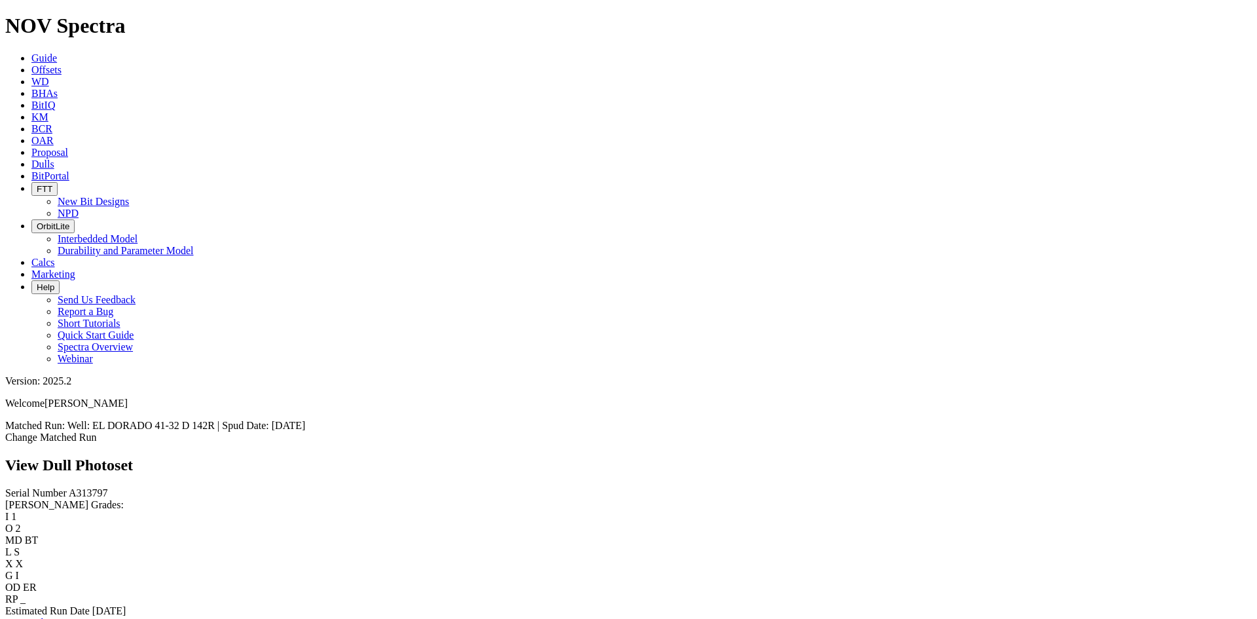
click at [94, 617] on link "Bit Condition Report" at bounding box center [49, 622] width 88 height 11
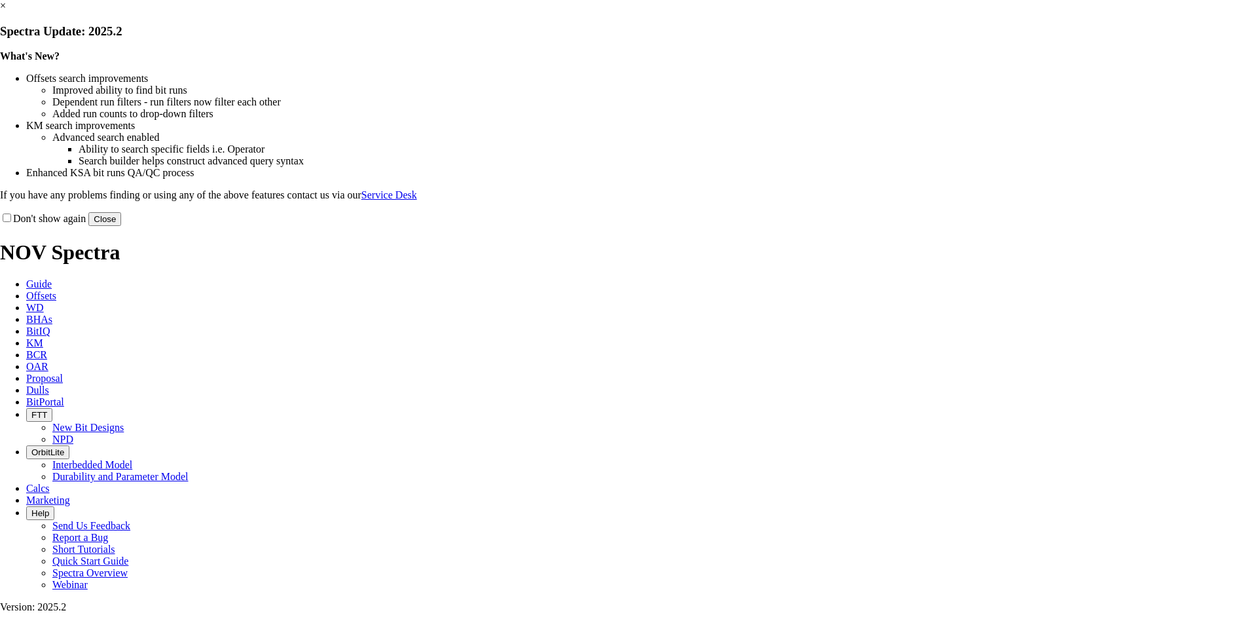
click at [6, 11] on link "×" at bounding box center [3, 5] width 6 height 11
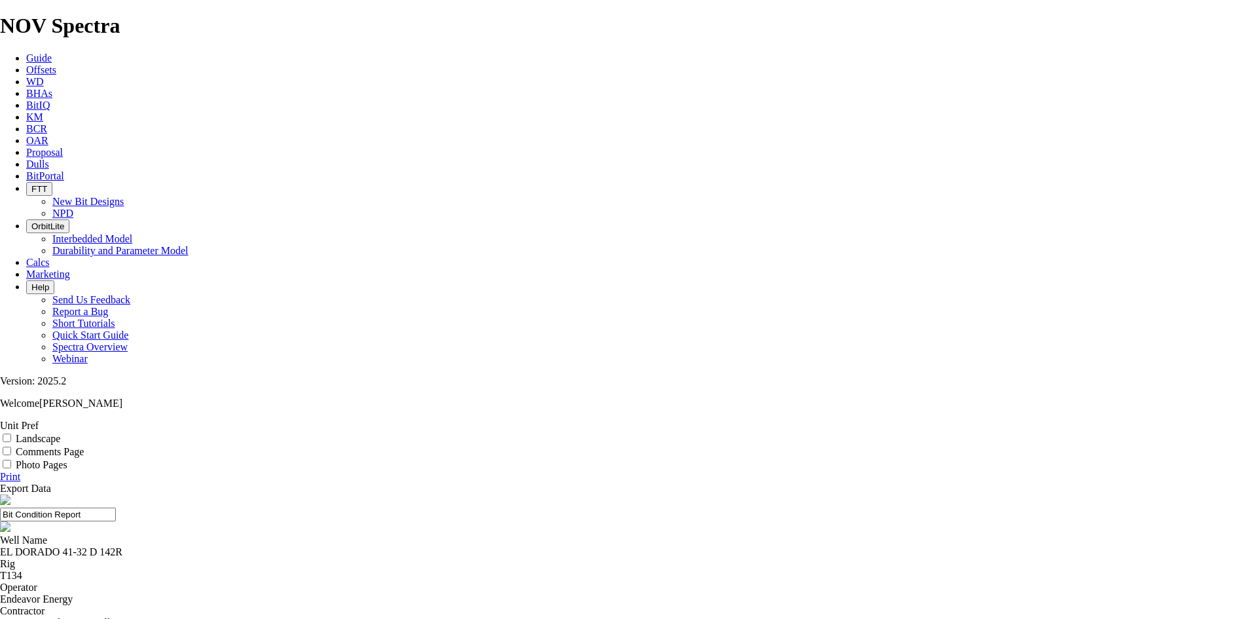
click at [60, 433] on label "Landscape" at bounding box center [38, 438] width 45 height 11
click at [11, 433] on input "Landscape" at bounding box center [7, 437] width 9 height 9
checkbox input "true"
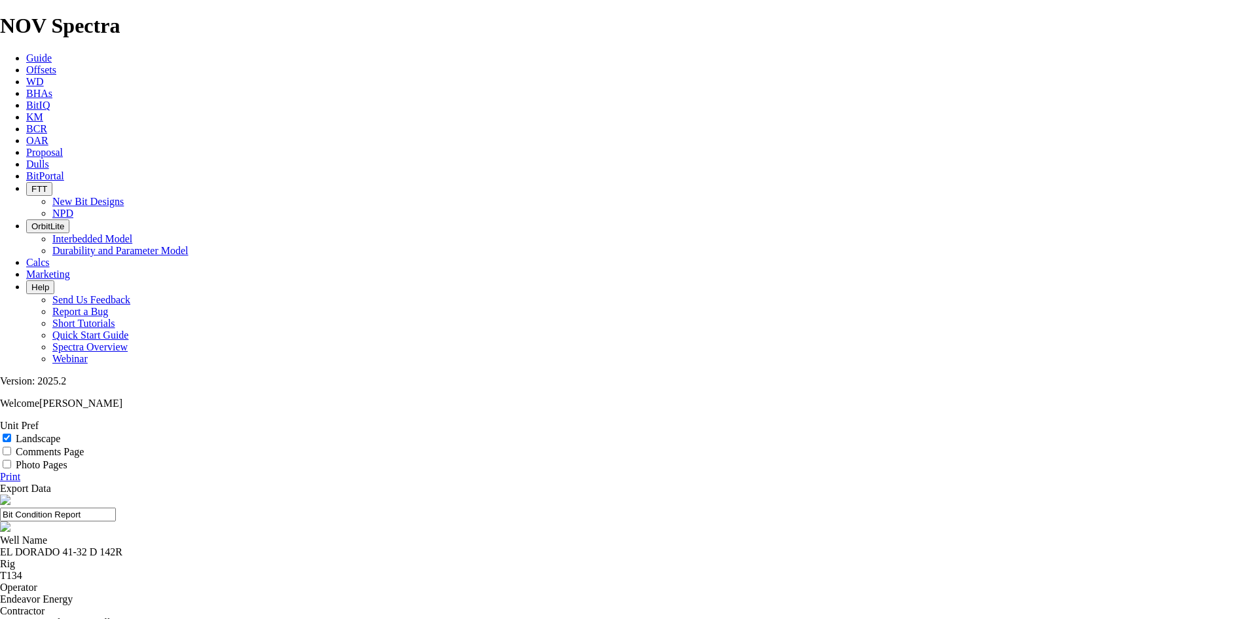
select select "string:TD"
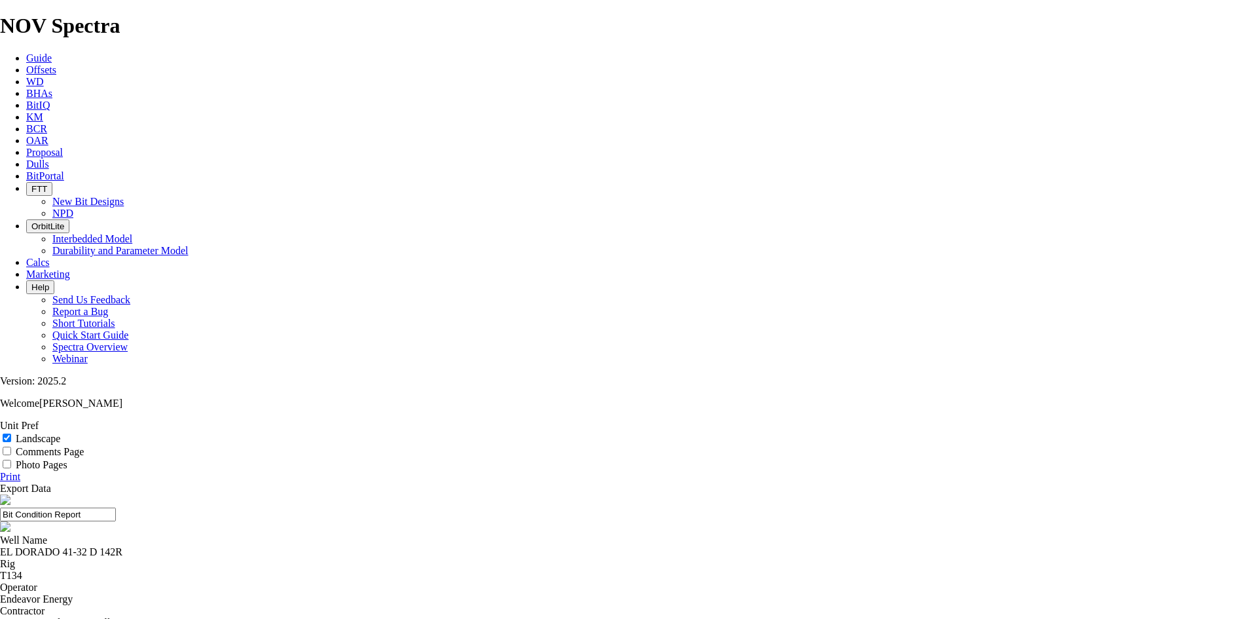
select select "string:TD"
drag, startPoint x: 707, startPoint y: 94, endPoint x: 400, endPoint y: 101, distance: 307.2
click at [400, 494] on header "Bit Condition Report" at bounding box center [628, 514] width 1257 height 40
drag, startPoint x: 698, startPoint y: 94, endPoint x: 489, endPoint y: 93, distance: 208.9
click at [116, 507] on input "7.88 TKF63 A313797" at bounding box center [58, 514] width 116 height 14
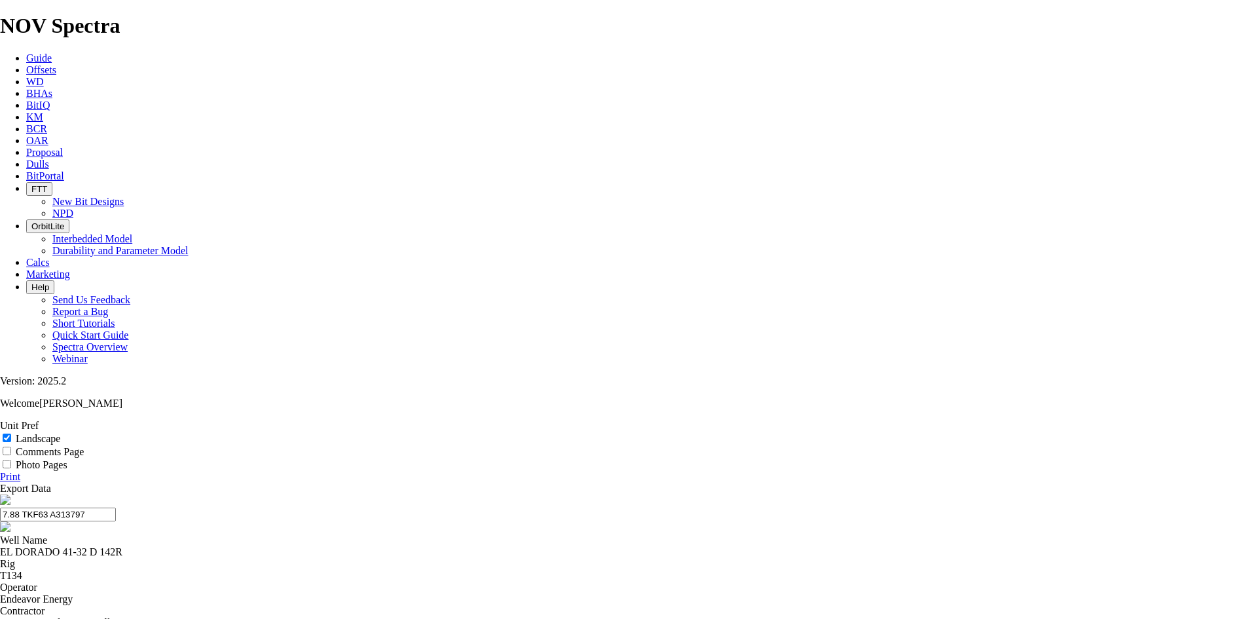
type input "7.88 TKF63 A313797"
click at [20, 471] on link "Print" at bounding box center [10, 476] width 20 height 11
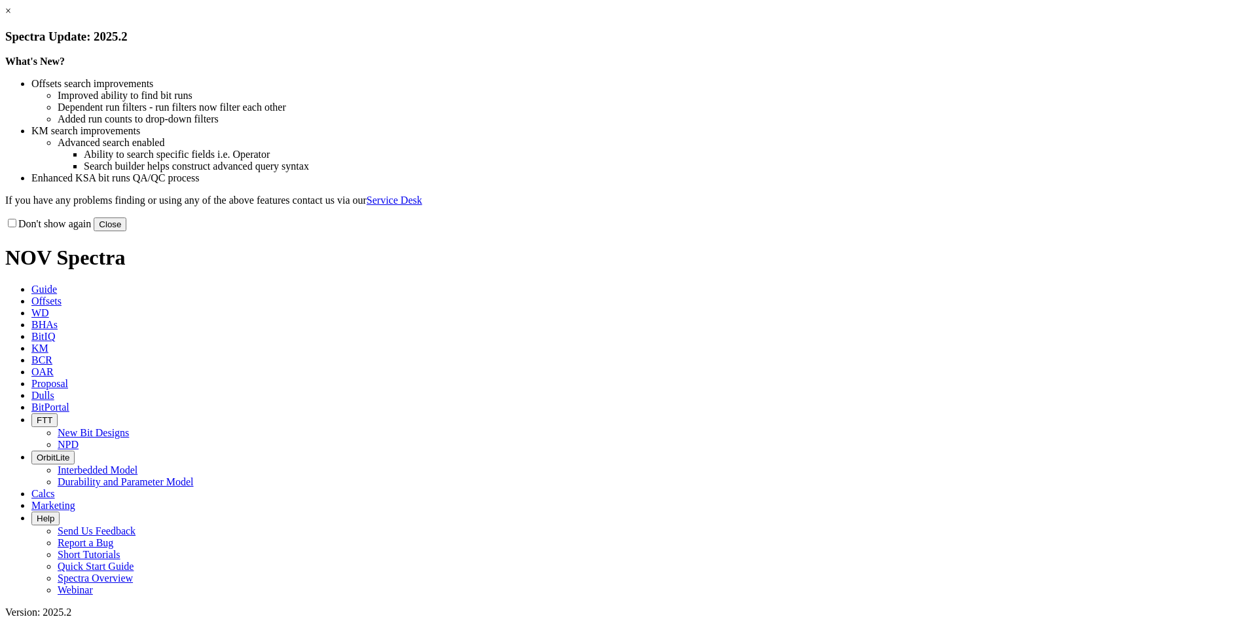
drag, startPoint x: 898, startPoint y: 364, endPoint x: 892, endPoint y: 359, distance: 7.5
click at [126, 231] on button "Close" at bounding box center [110, 224] width 33 height 14
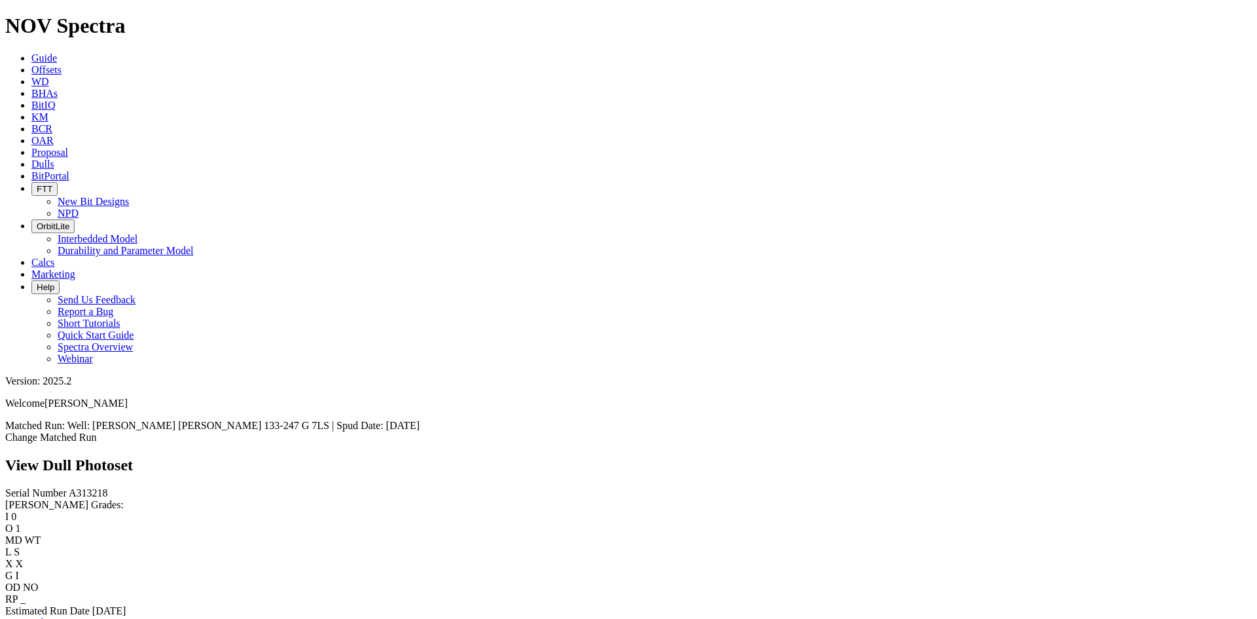
click at [94, 617] on link "Bit Condition Report" at bounding box center [49, 622] width 88 height 11
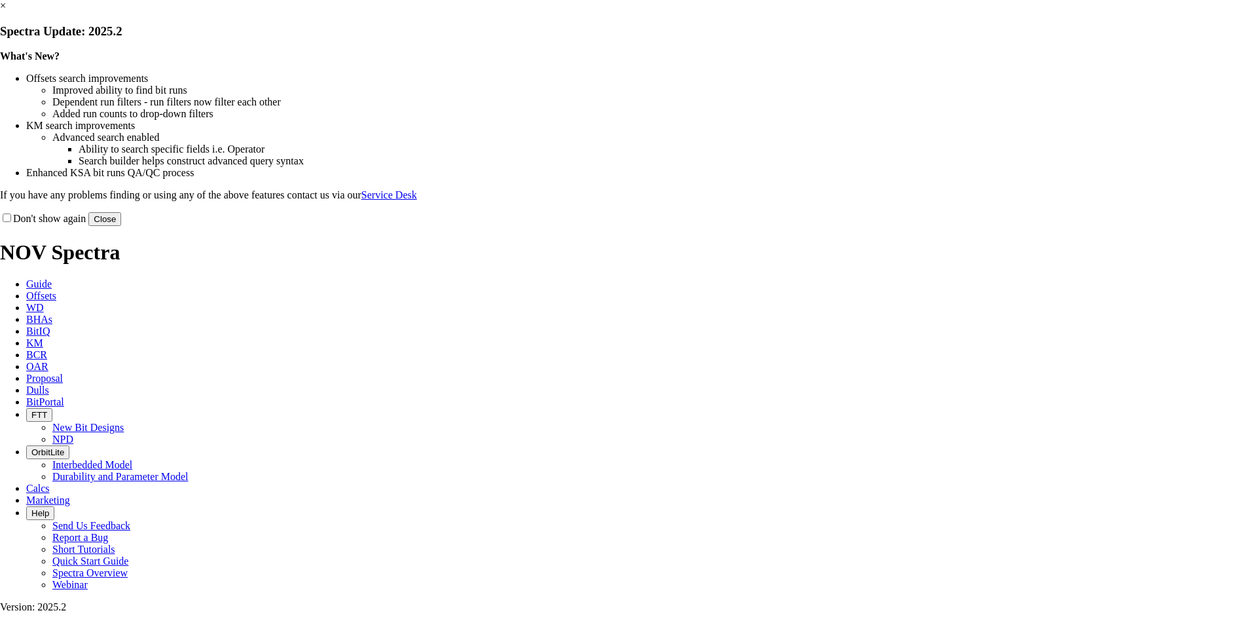
click at [6, 11] on link "×" at bounding box center [3, 5] width 6 height 11
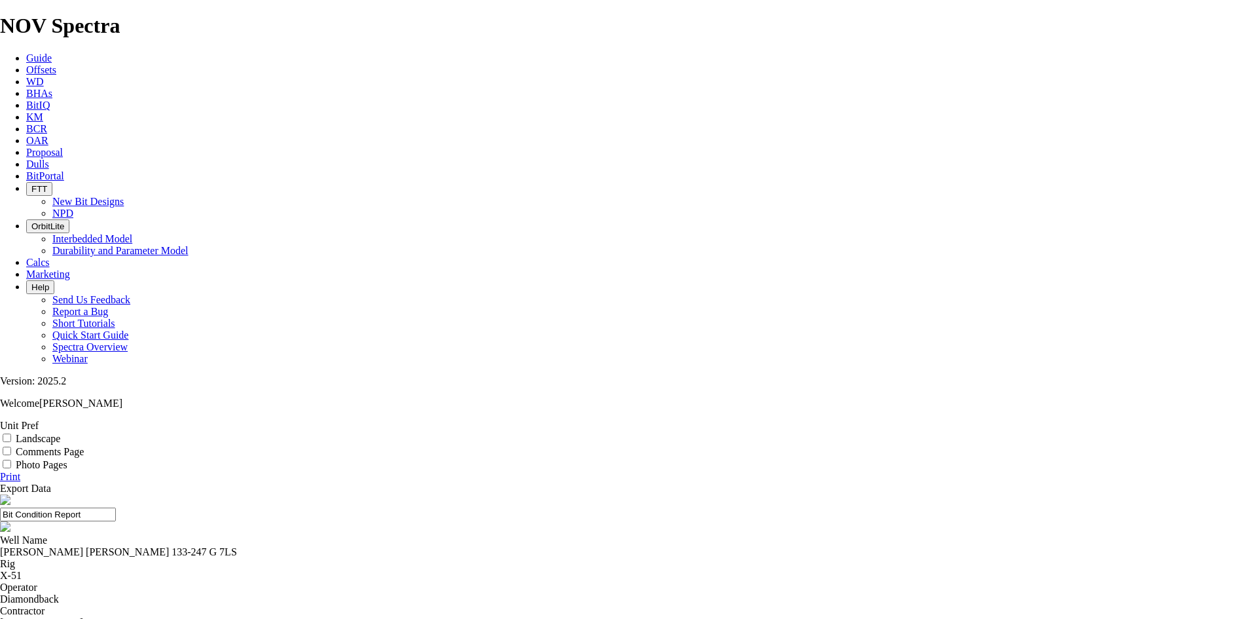
click at [60, 433] on label "Landscape" at bounding box center [38, 438] width 45 height 11
click at [11, 433] on input "Landscape" at bounding box center [7, 437] width 9 height 9
checkbox input "true"
select select "number:243060"
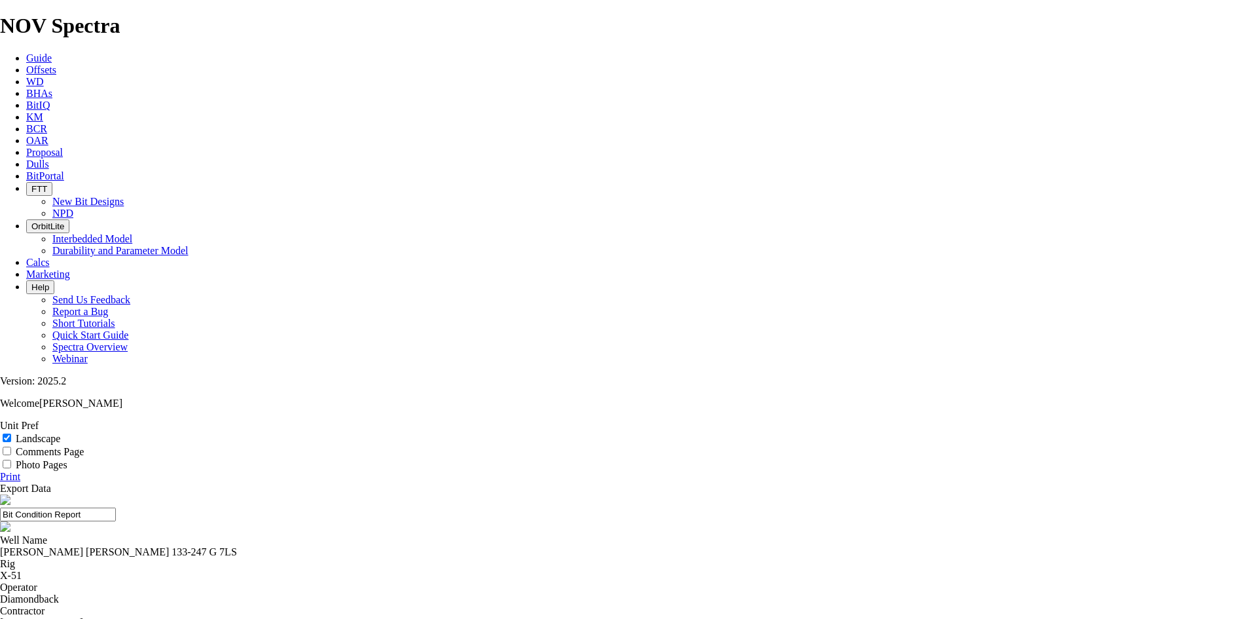
select select "number:243062"
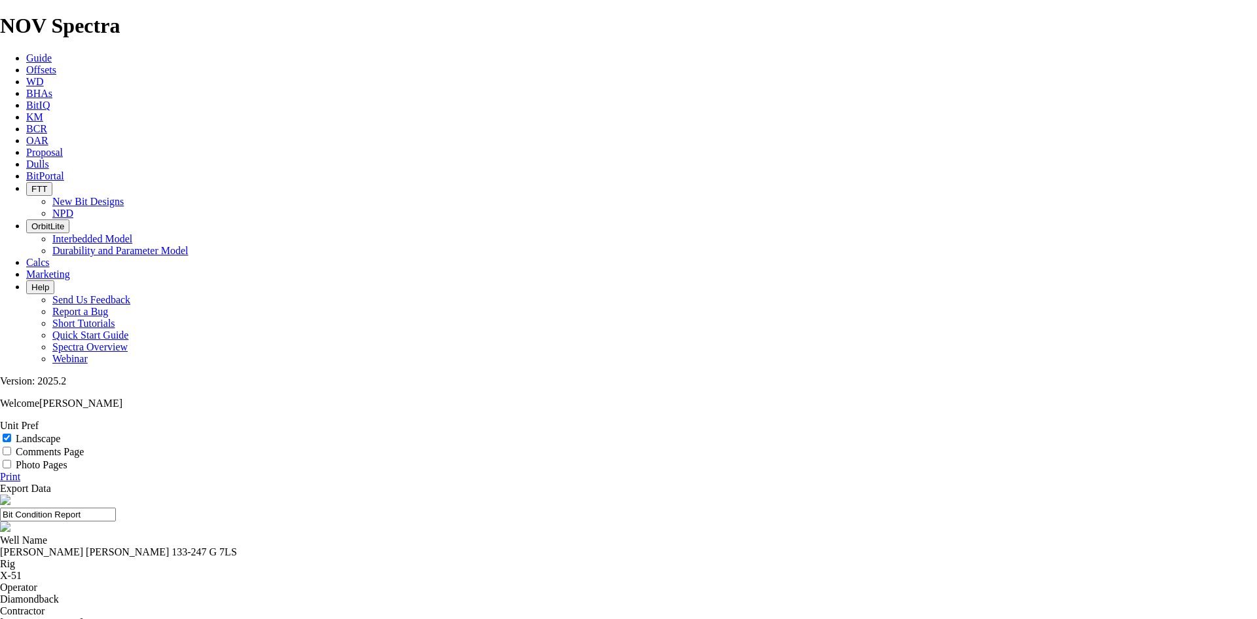
select select "number:243063"
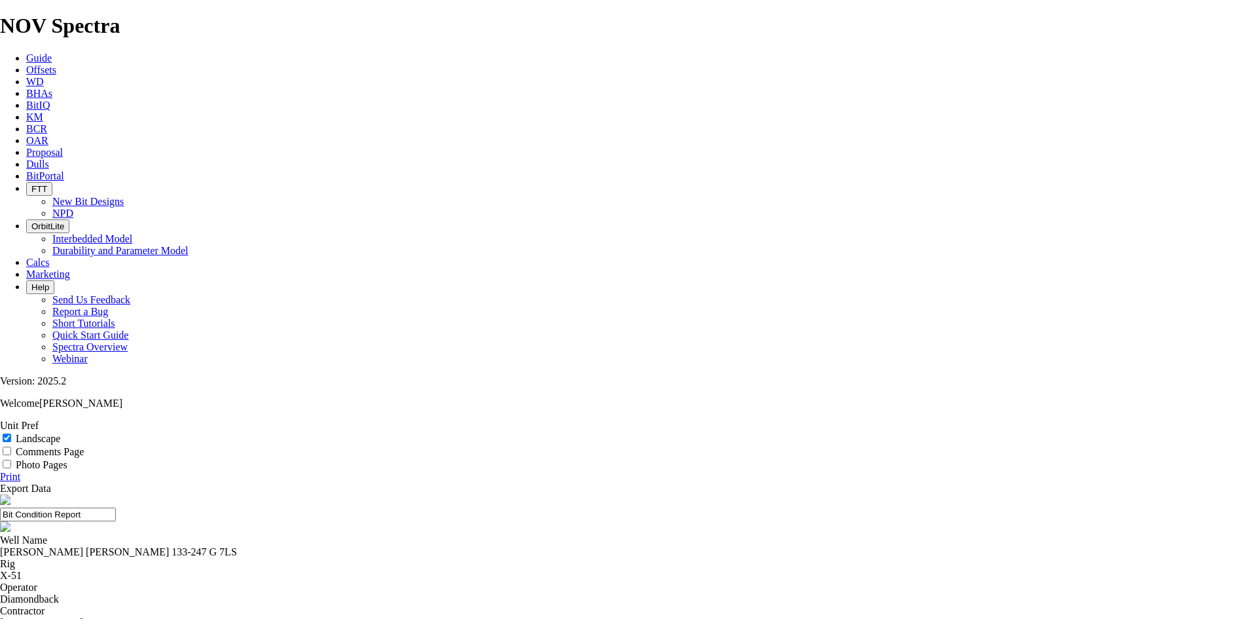
select select "number:243064"
select select "number:243065"
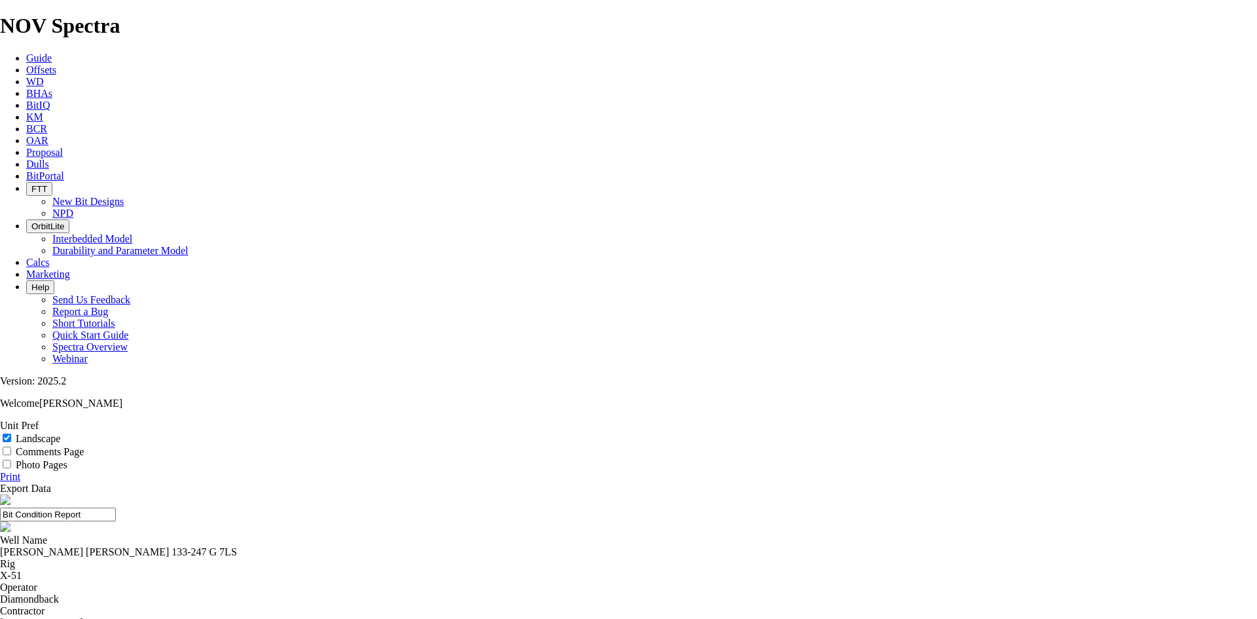
select select "number:243066"
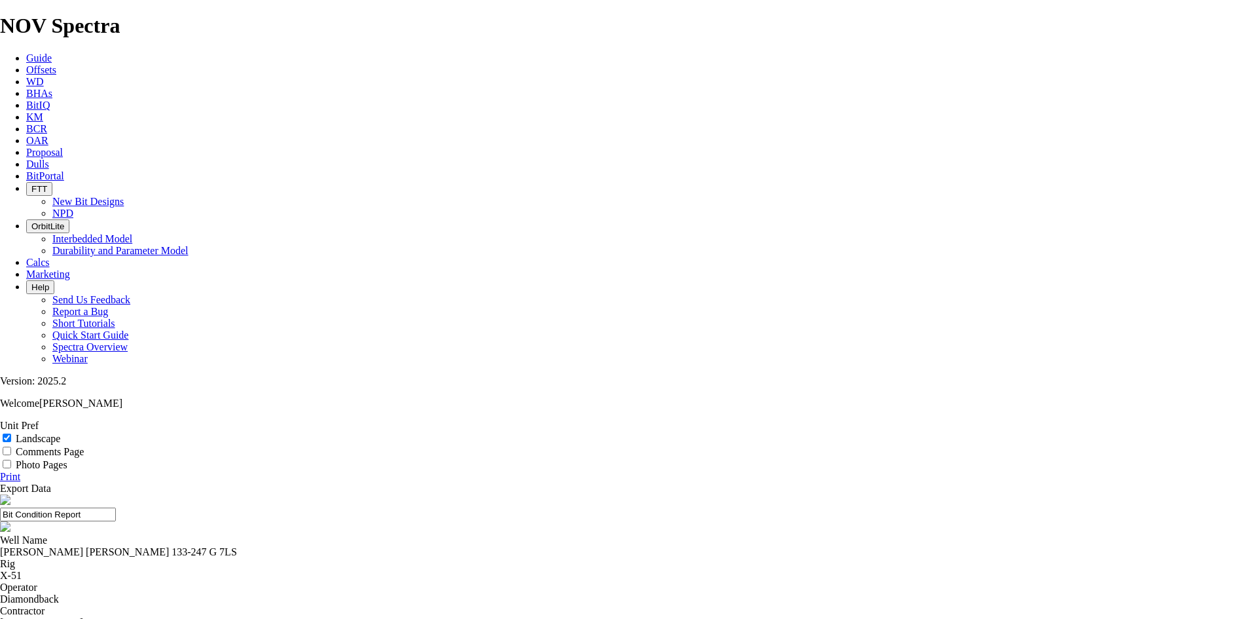
select select "number:243067"
drag, startPoint x: 595, startPoint y: 77, endPoint x: 473, endPoint y: 88, distance: 121.7
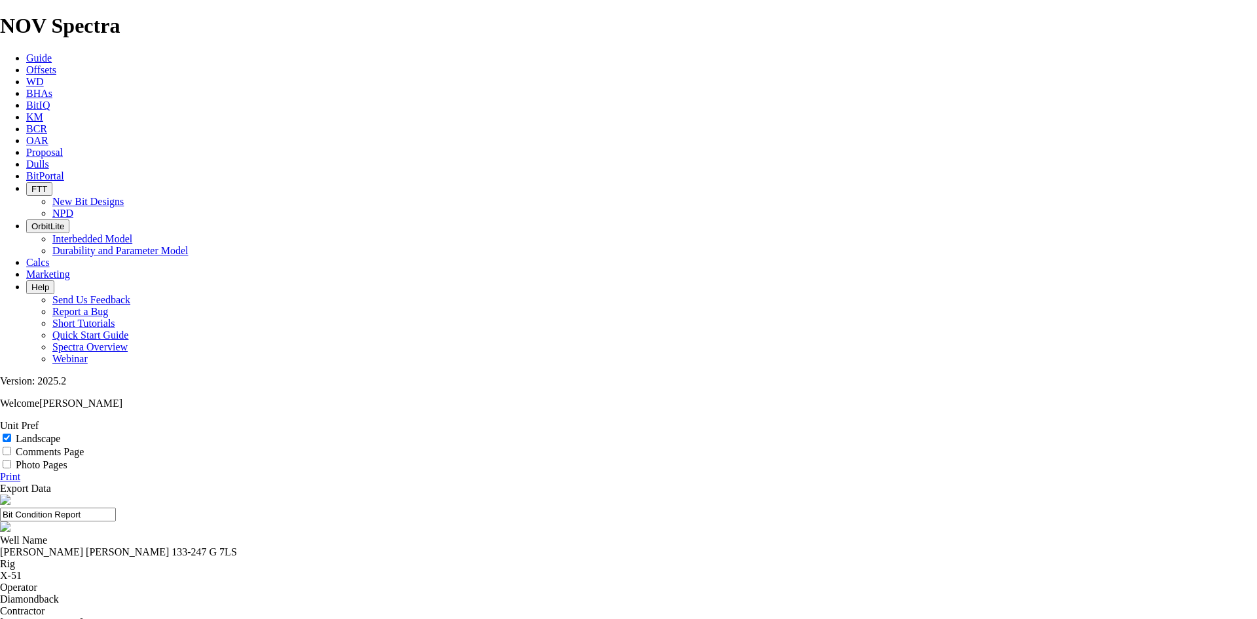
click at [116, 507] on input "Bit Condition Report" at bounding box center [58, 514] width 116 height 14
drag, startPoint x: 697, startPoint y: 93, endPoint x: 521, endPoint y: 100, distance: 176.9
click at [116, 507] on input "7.88 TKF63 LS A313218" at bounding box center [58, 514] width 116 height 14
type input "7.88 TKF63 LS A313218"
click at [20, 471] on link "Print" at bounding box center [10, 476] width 20 height 11
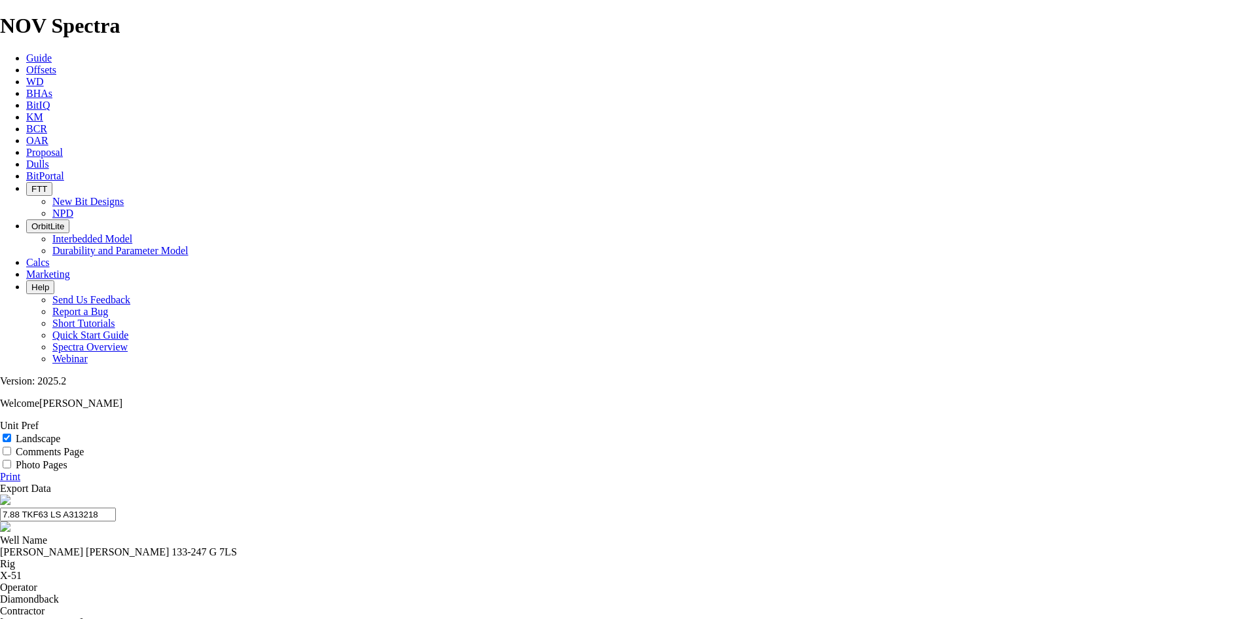
click at [49, 158] on span "Dulls" at bounding box center [37, 163] width 23 height 11
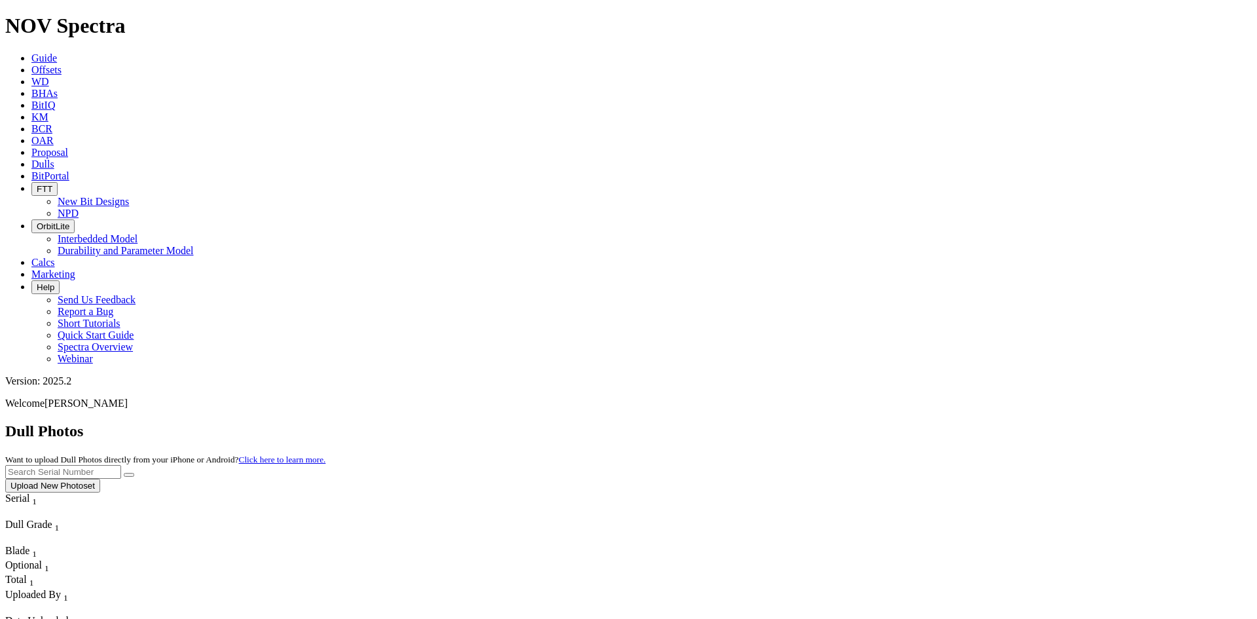
click at [121, 465] on input "text" at bounding box center [63, 472] width 116 height 14
type input "a306392"
click at [134, 473] on button "submit" at bounding box center [129, 475] width 10 height 4
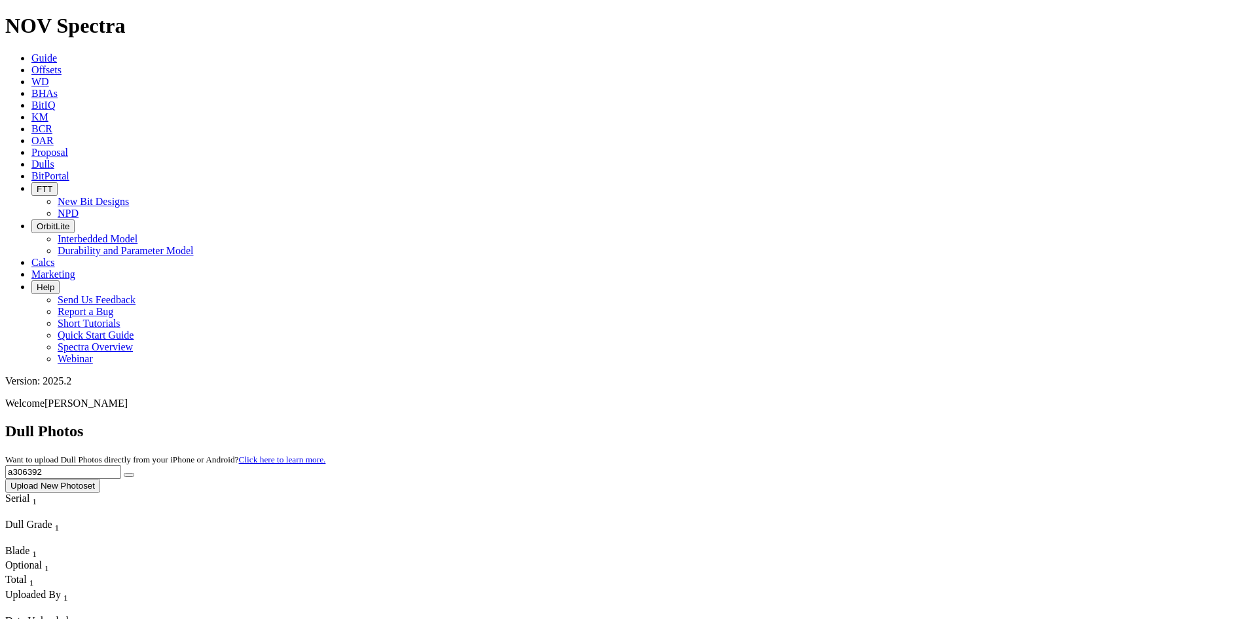
drag, startPoint x: 991, startPoint y: 49, endPoint x: 937, endPoint y: 59, distance: 55.2
click at [937, 422] on div "Dull Photos Want to upload Dull Photos directly from your iPhone or Android? Cl…" at bounding box center [628, 457] width 1247 height 70
paste input "A309824"
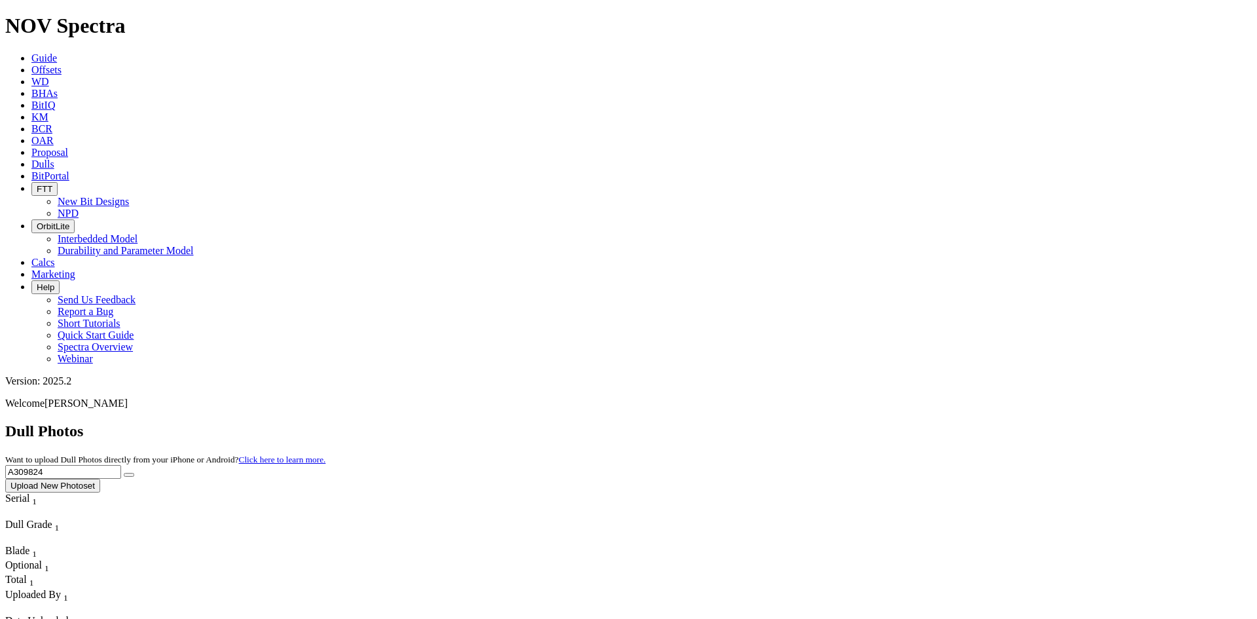
type input "A309824"
click at [129, 475] on icon "submit" at bounding box center [129, 475] width 0 height 0
drag, startPoint x: 970, startPoint y: 56, endPoint x: 921, endPoint y: 62, distance: 49.5
click at [922, 422] on div "Dull Photos Want to upload Dull Photos directly from your iPhone or Android? Cl…" at bounding box center [628, 457] width 1247 height 70
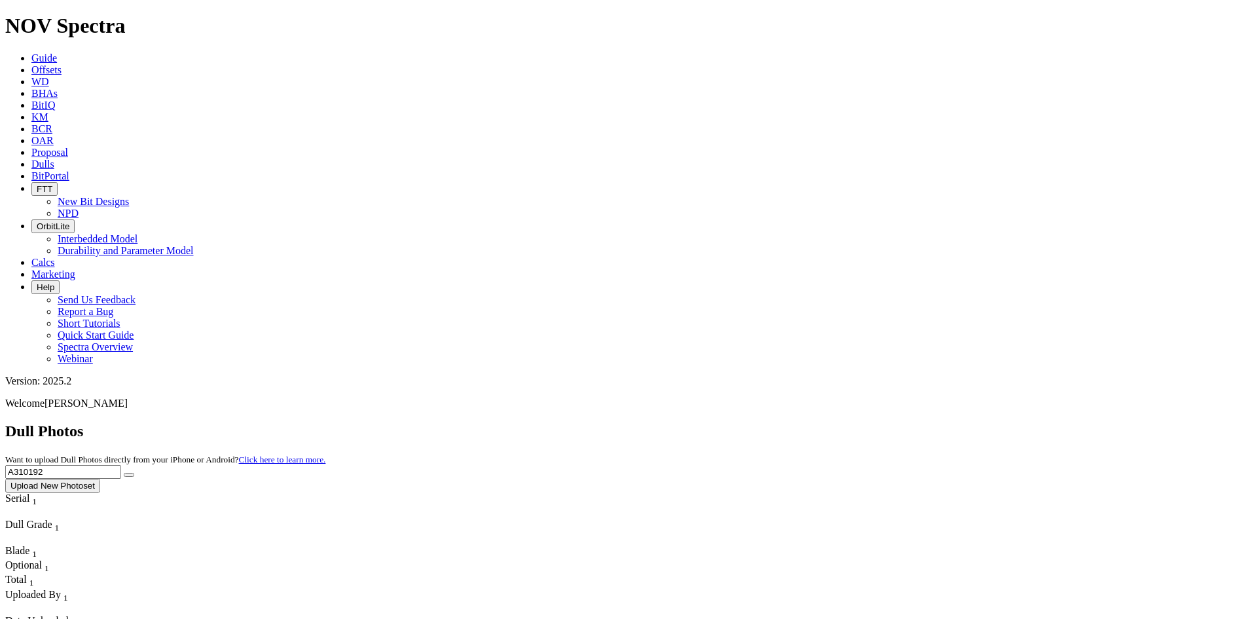
type input "A310192"
click at [129, 475] on icon "submit" at bounding box center [129, 475] width 0 height 0
drag, startPoint x: 997, startPoint y: 59, endPoint x: 877, endPoint y: 80, distance: 121.0
click at [121, 465] on input "text" at bounding box center [63, 472] width 116 height 14
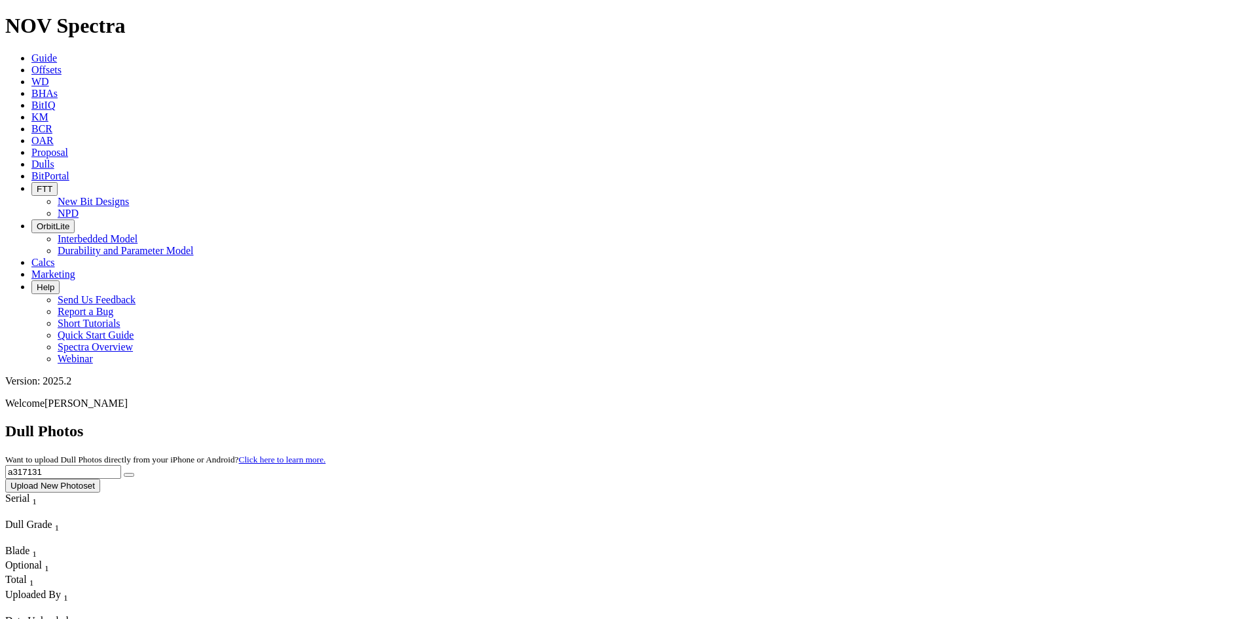
type input "a317131"
click at [129, 475] on icon "submit" at bounding box center [129, 475] width 0 height 0
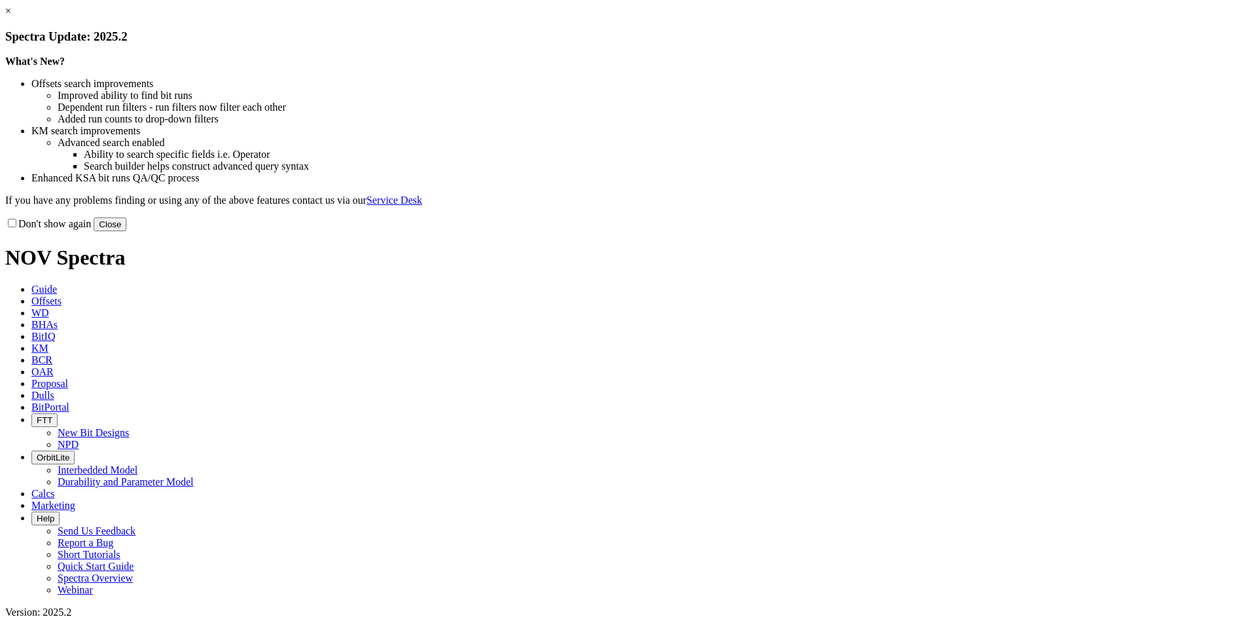
click at [11, 16] on link "×" at bounding box center [8, 10] width 6 height 11
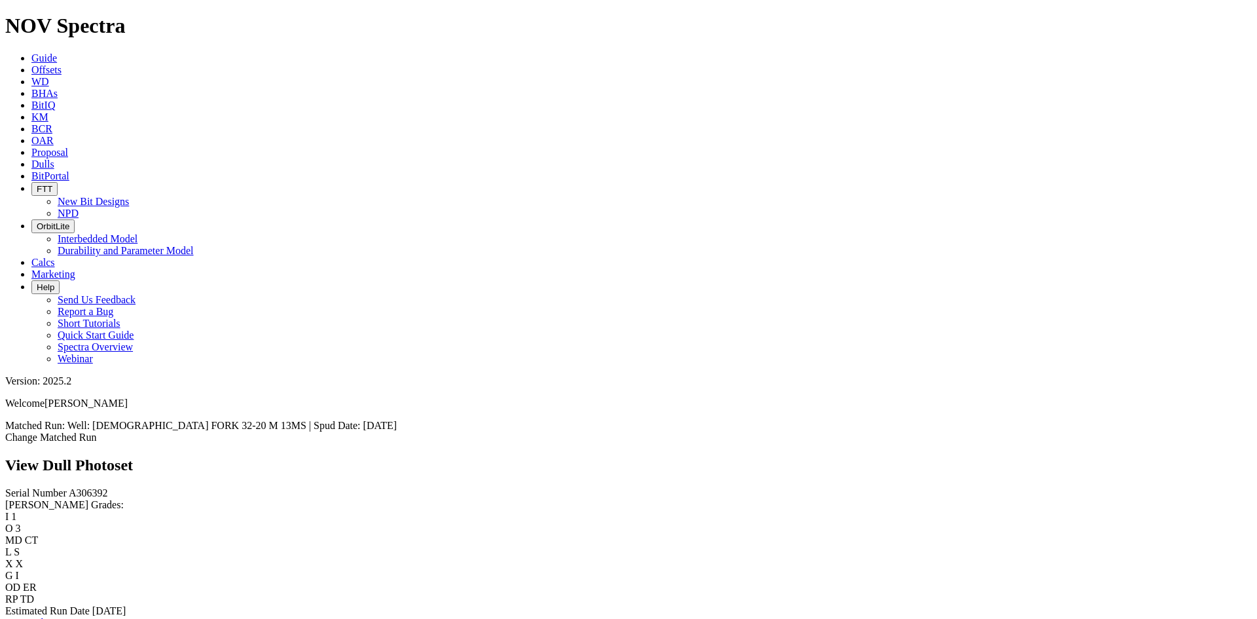
click at [72, 617] on link "Bit Condition Report" at bounding box center [49, 622] width 88 height 11
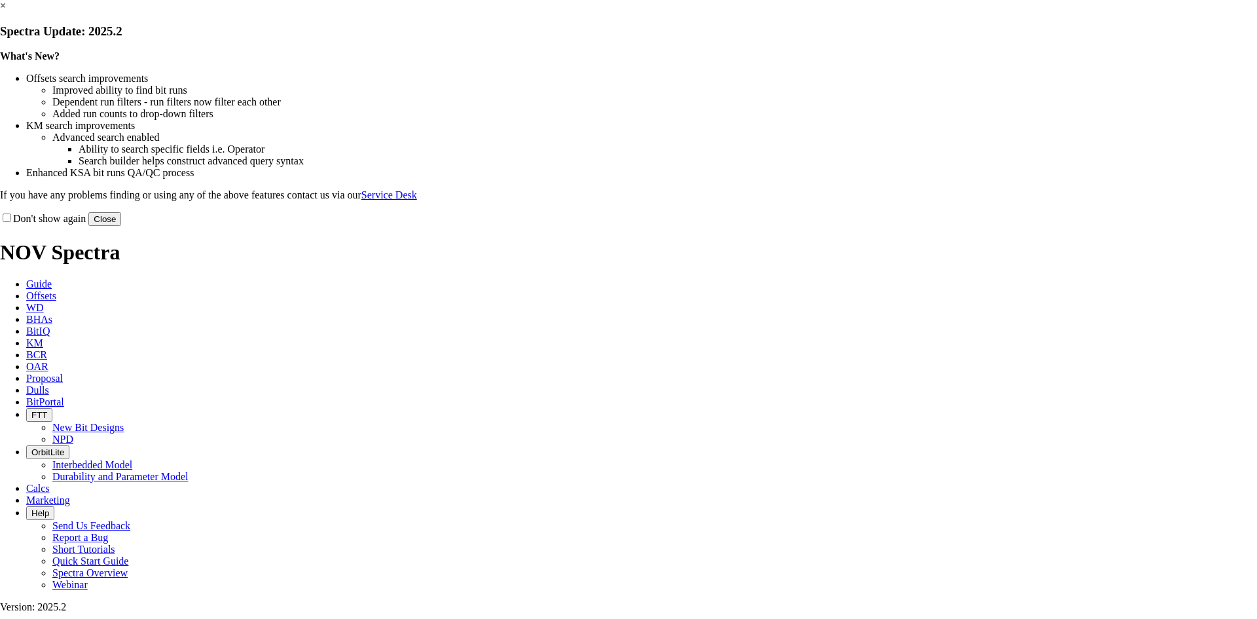
click at [6, 11] on link "×" at bounding box center [3, 5] width 6 height 11
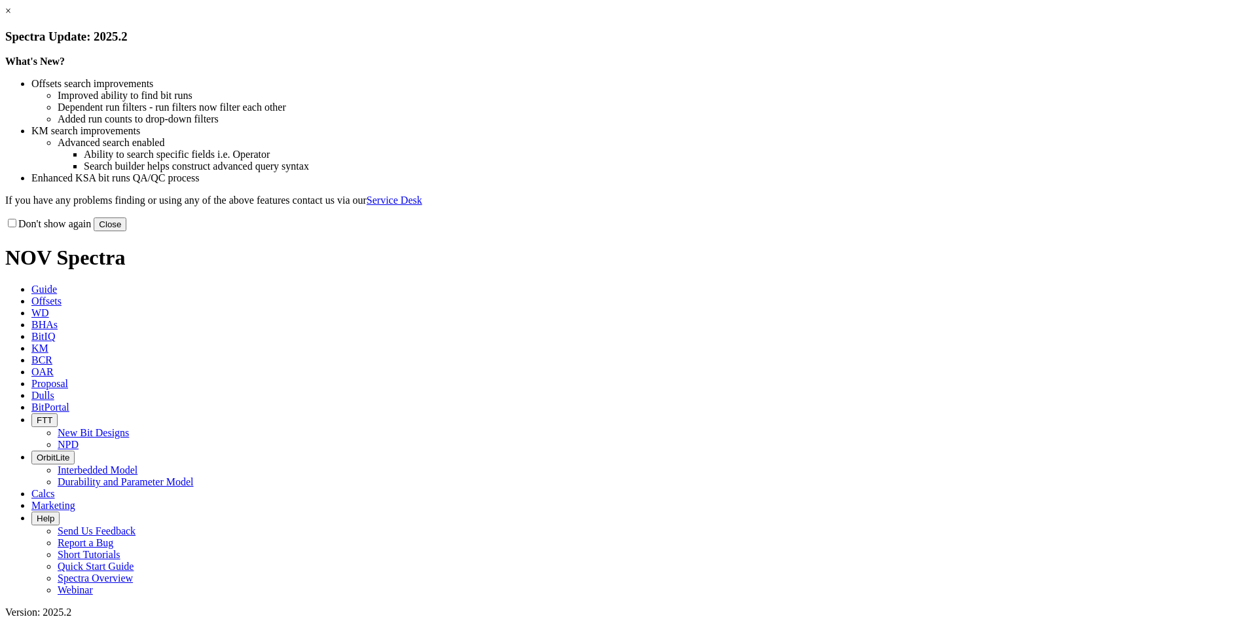
click at [11, 16] on link "×" at bounding box center [8, 10] width 6 height 11
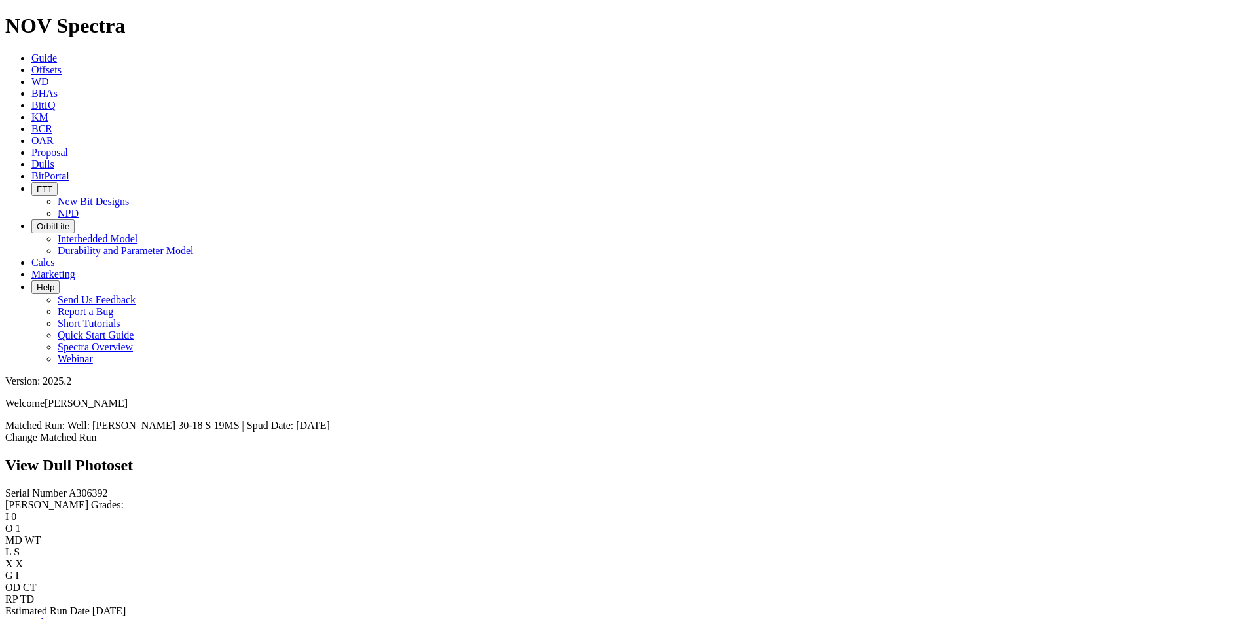
click at [90, 617] on link "Bit Condition Report" at bounding box center [49, 622] width 88 height 11
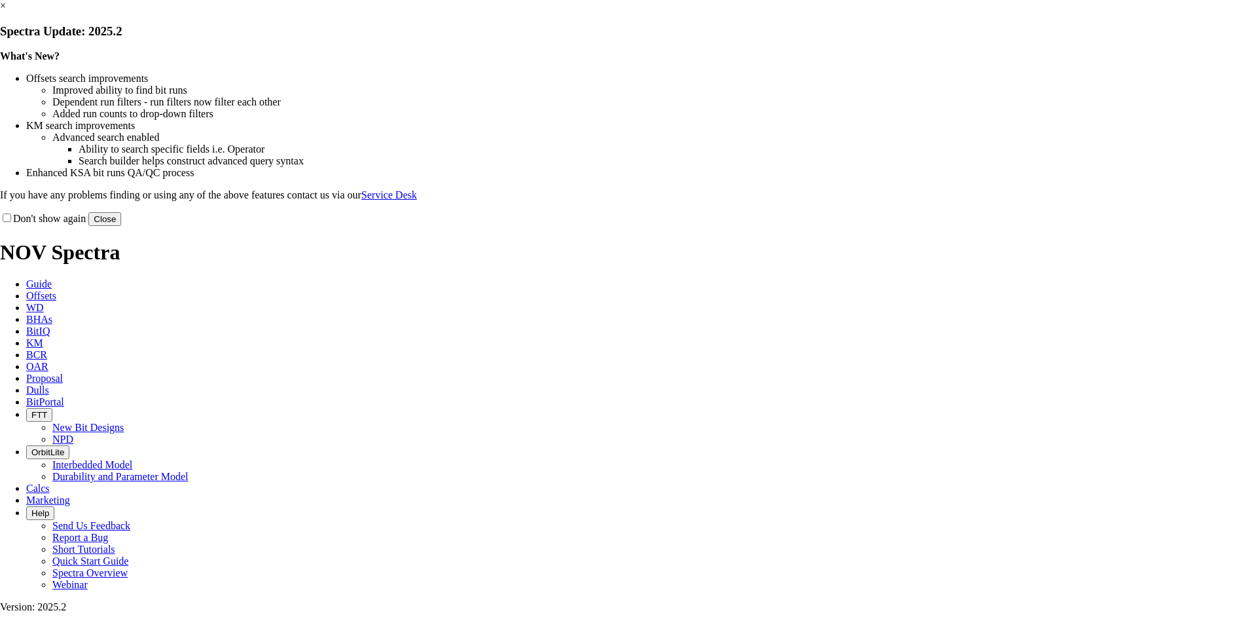
click at [6, 11] on link "×" at bounding box center [3, 5] width 6 height 11
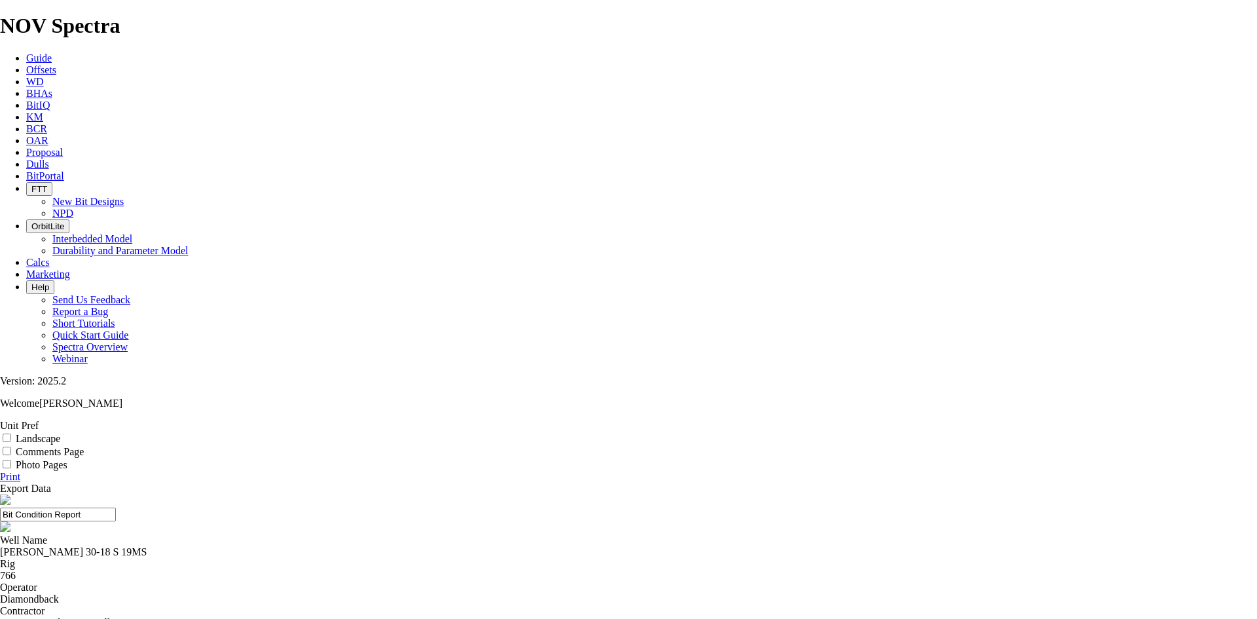
click at [60, 433] on label "Landscape" at bounding box center [38, 438] width 45 height 11
click at [11, 433] on input "Landscape" at bounding box center [7, 437] width 9 height 9
checkbox input "true"
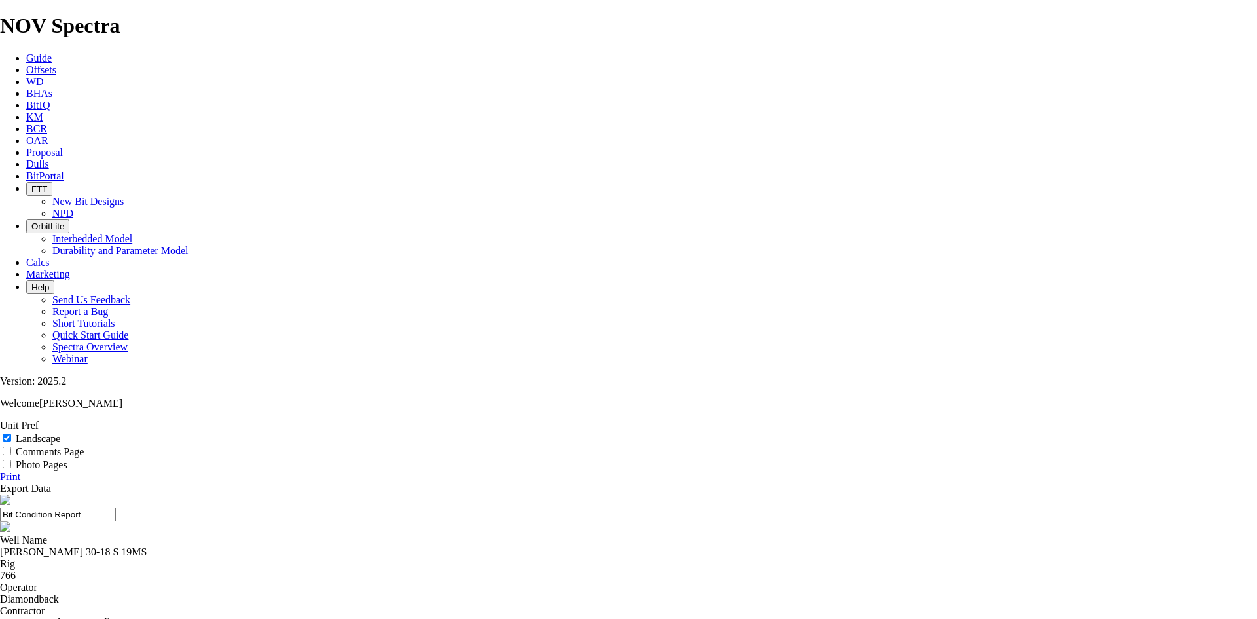
drag, startPoint x: 696, startPoint y: 91, endPoint x: 452, endPoint y: 124, distance: 246.4
type input "&"
drag, startPoint x: 716, startPoint y: 91, endPoint x: 483, endPoint y: 88, distance: 233.8
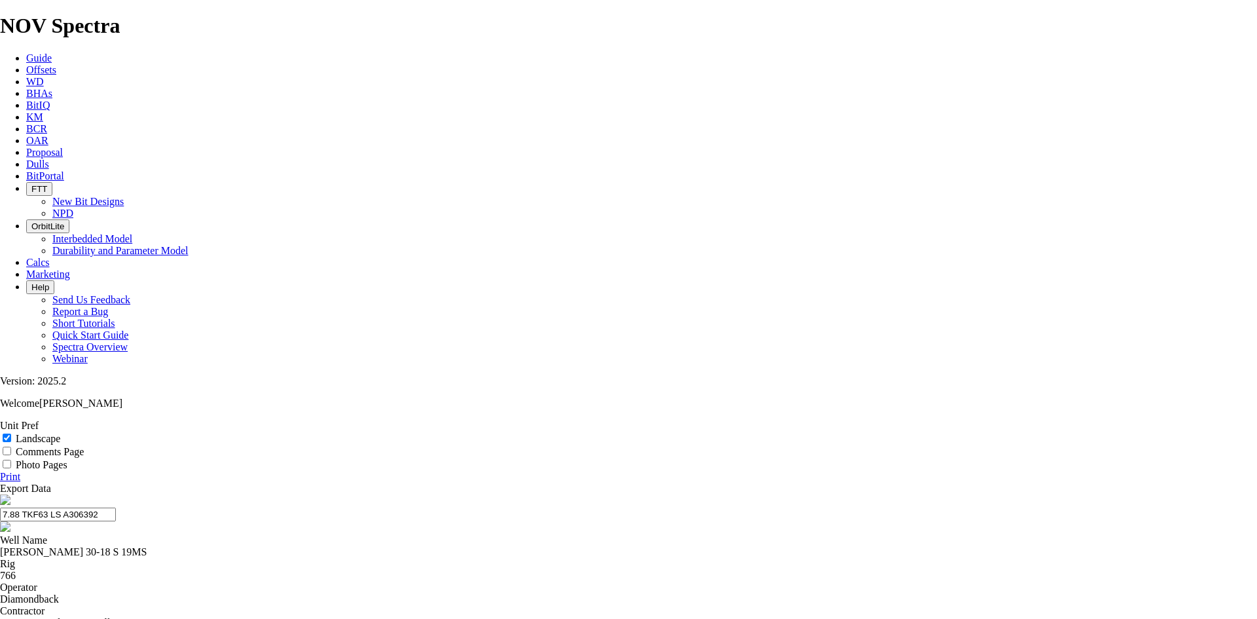
click at [116, 507] on input "7.88 TKF63 LS A306392" at bounding box center [58, 514] width 116 height 14
type input "7.88 TKF63 LS A306392"
click at [20, 471] on link "Print" at bounding box center [10, 476] width 20 height 11
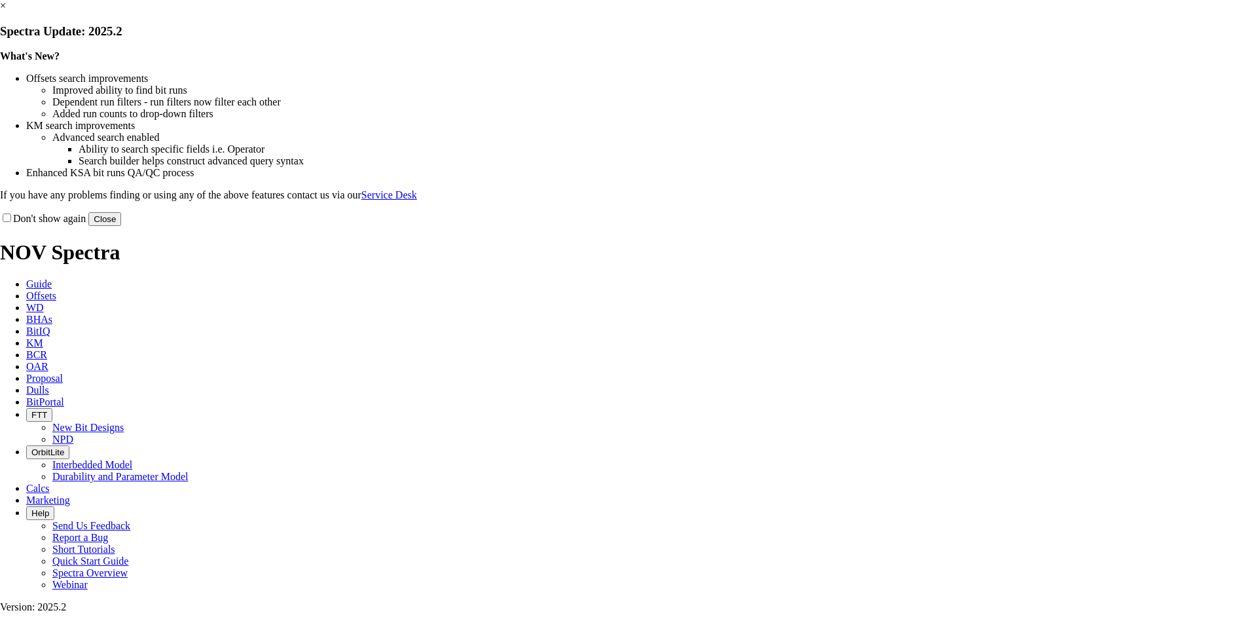
click at [6, 11] on link "×" at bounding box center [3, 5] width 6 height 11
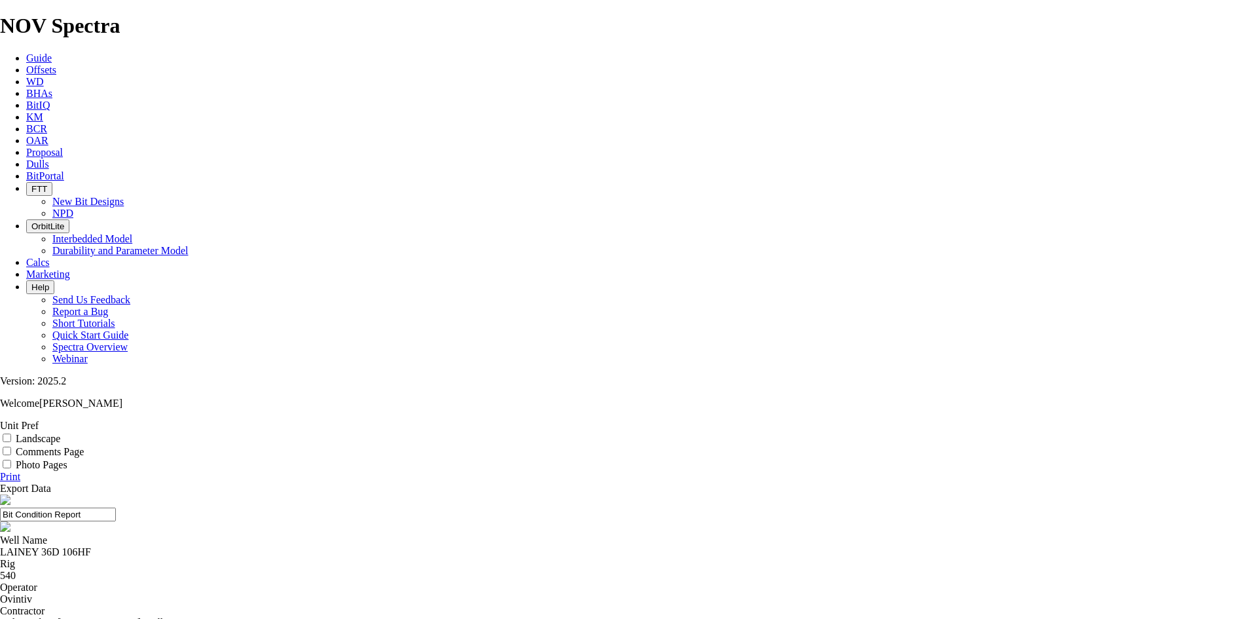
click at [60, 433] on label "Landscape" at bounding box center [38, 438] width 45 height 11
click at [11, 433] on input "Landscape" at bounding box center [7, 437] width 9 height 9
checkbox input "true"
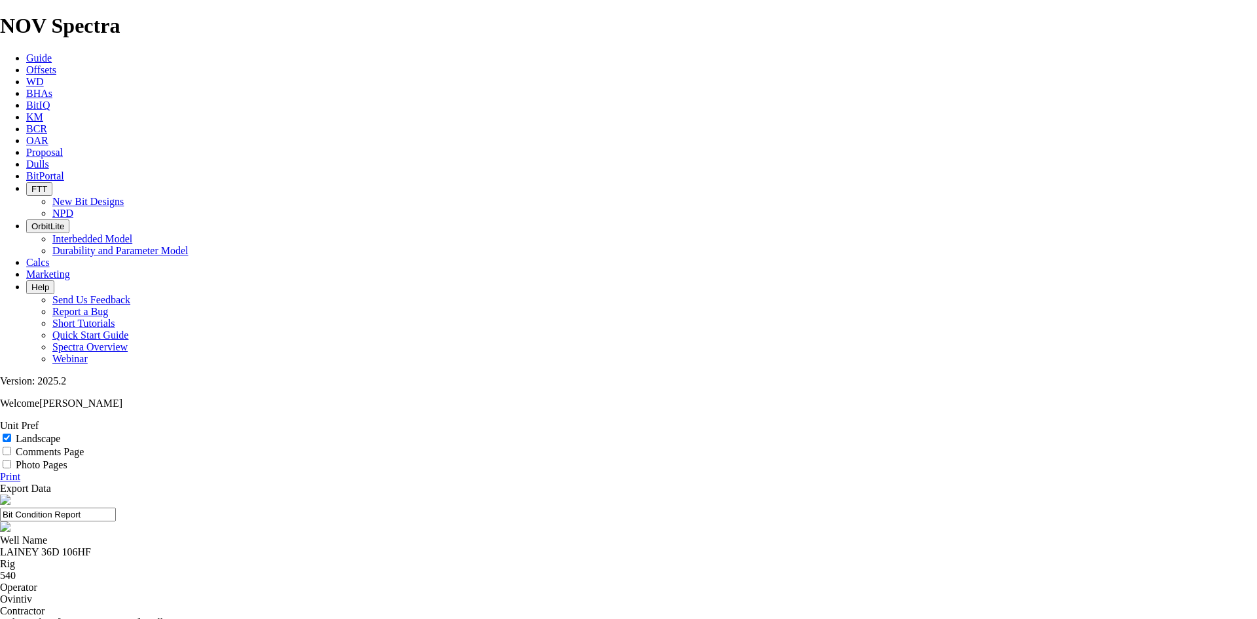
drag, startPoint x: 682, startPoint y: 86, endPoint x: 422, endPoint y: 124, distance: 262.7
drag, startPoint x: 695, startPoint y: 94, endPoint x: 539, endPoint y: 96, distance: 155.9
click at [116, 507] on input "7.88 TKF63 A309824" at bounding box center [58, 514] width 116 height 14
type input "7.88 TKF63 A309824"
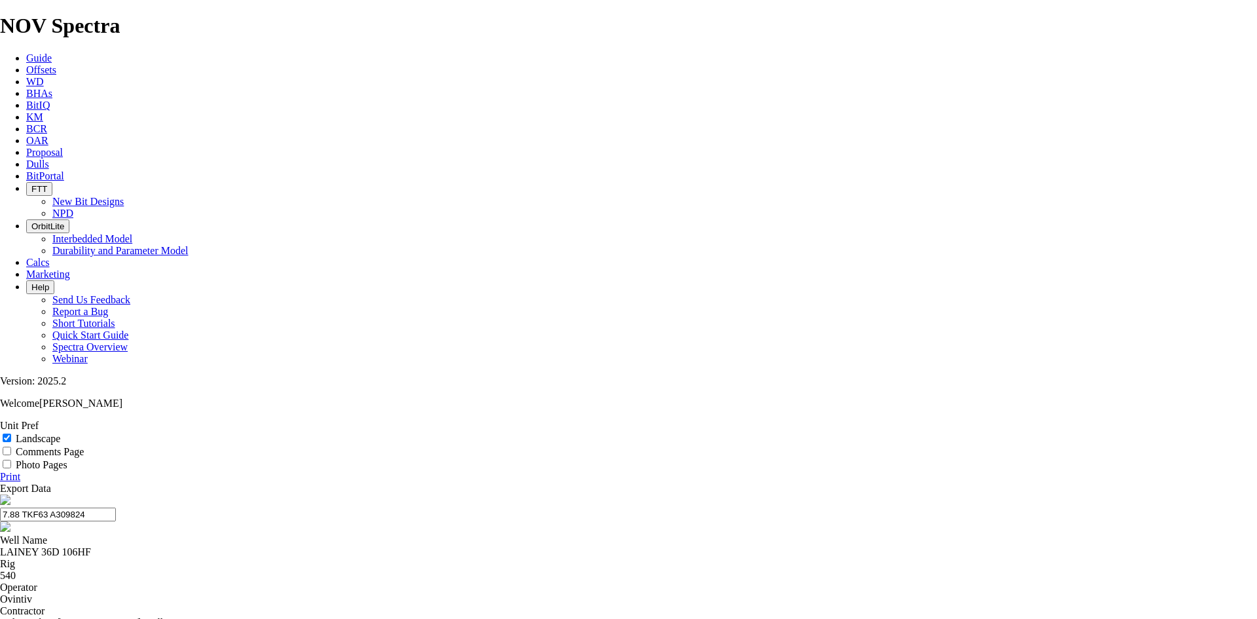
click at [20, 471] on link "Print" at bounding box center [10, 476] width 20 height 11
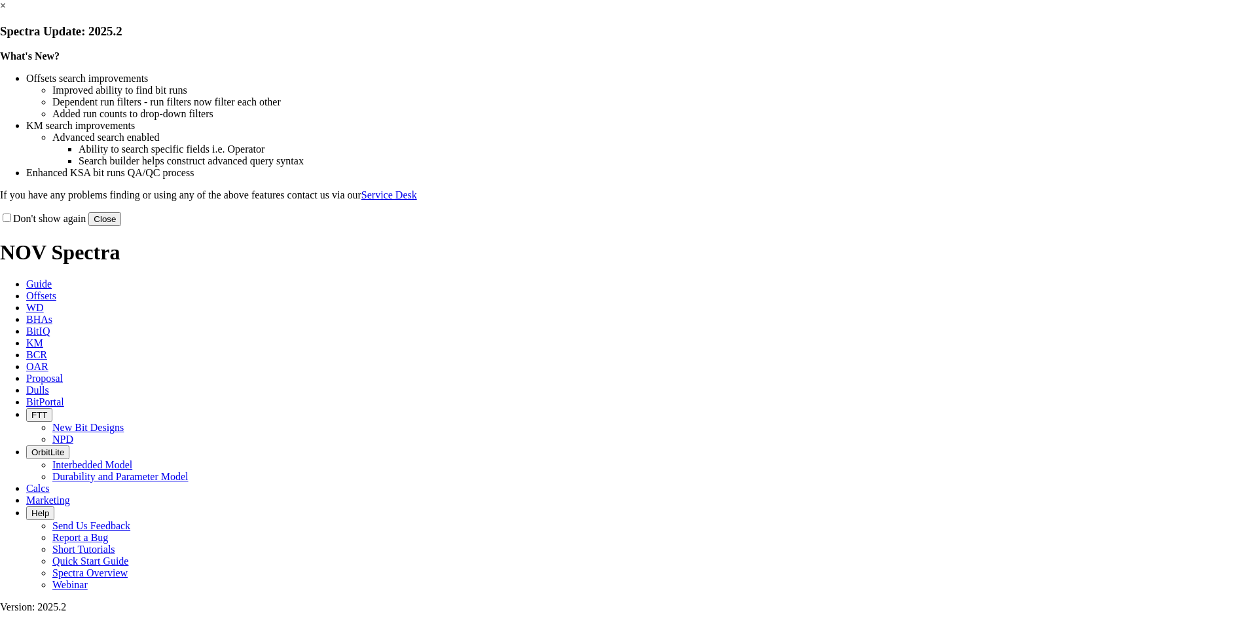
click at [6, 11] on link "×" at bounding box center [3, 5] width 6 height 11
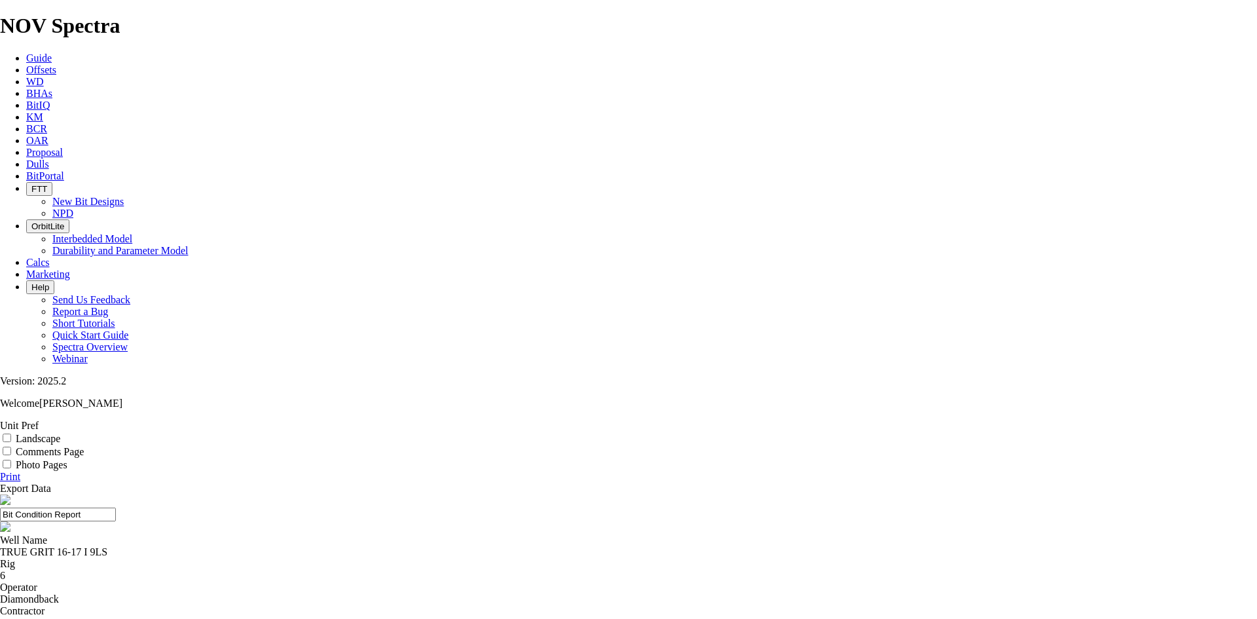
click at [60, 433] on label "Landscape" at bounding box center [38, 438] width 45 height 11
click at [11, 433] on input "Landscape" at bounding box center [7, 437] width 9 height 9
checkbox input "true"
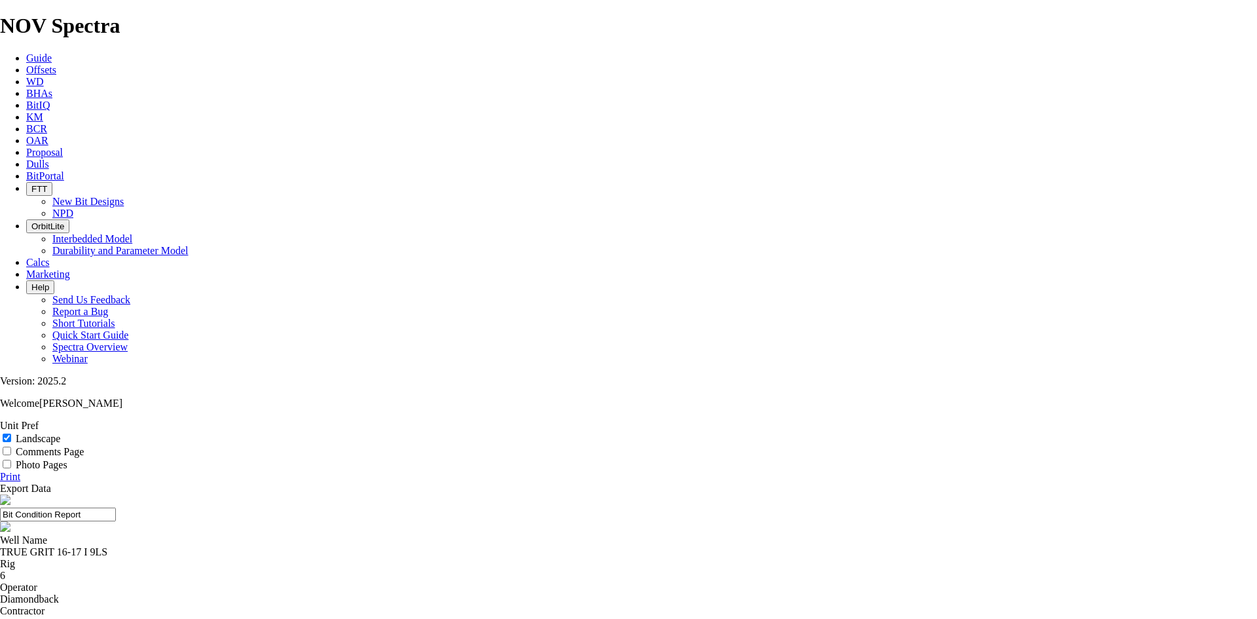
select select "number:285483"
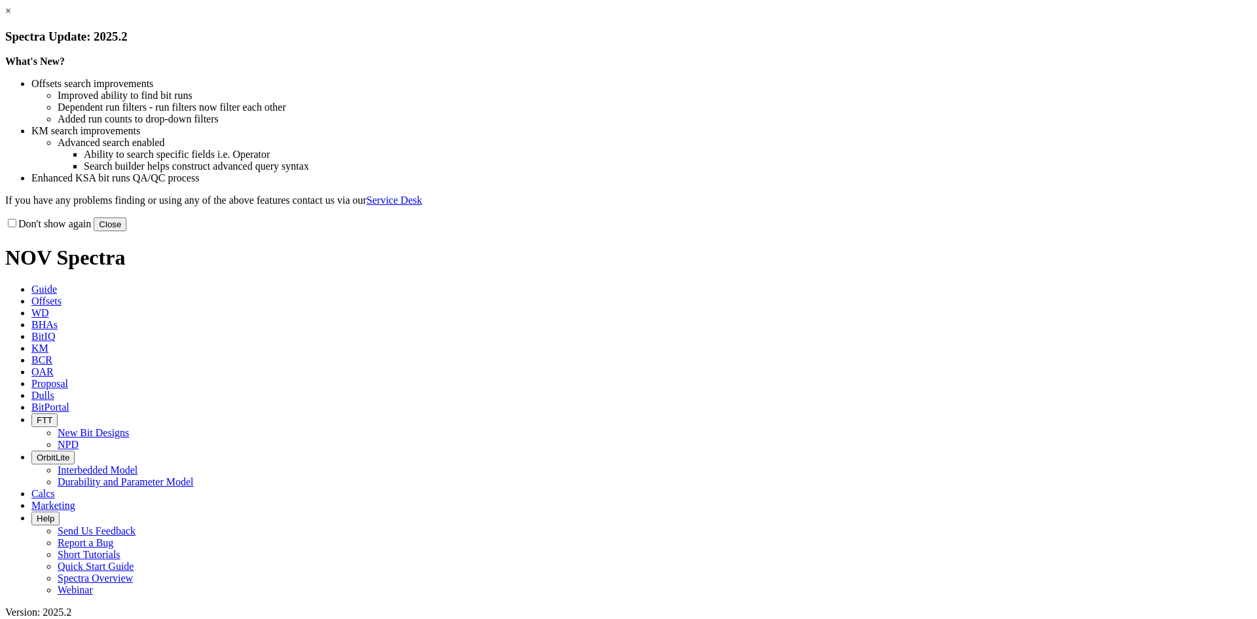
click at [11, 16] on link "×" at bounding box center [8, 10] width 6 height 11
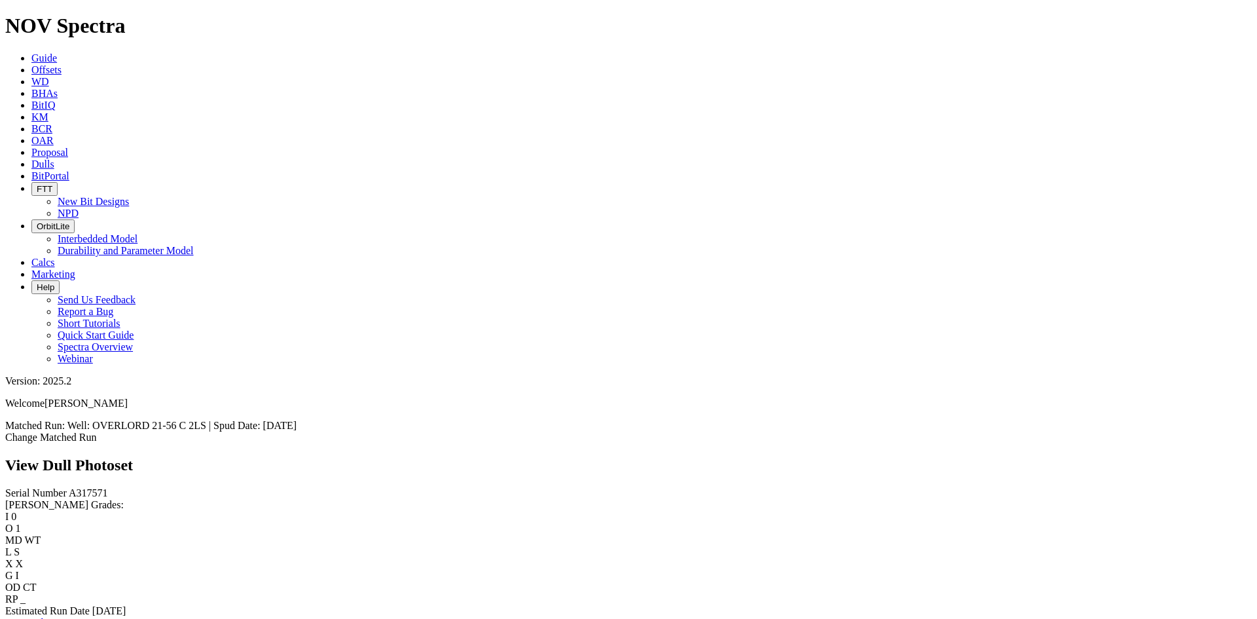
click at [75, 487] on div "Serial Number A317571 RH Dull Grades: I 0 O 1 MD WT L S X X G I OD CT RP _ Esti…" at bounding box center [628, 557] width 1247 height 141
click at [94, 617] on link "Bit Condition Report" at bounding box center [49, 622] width 88 height 11
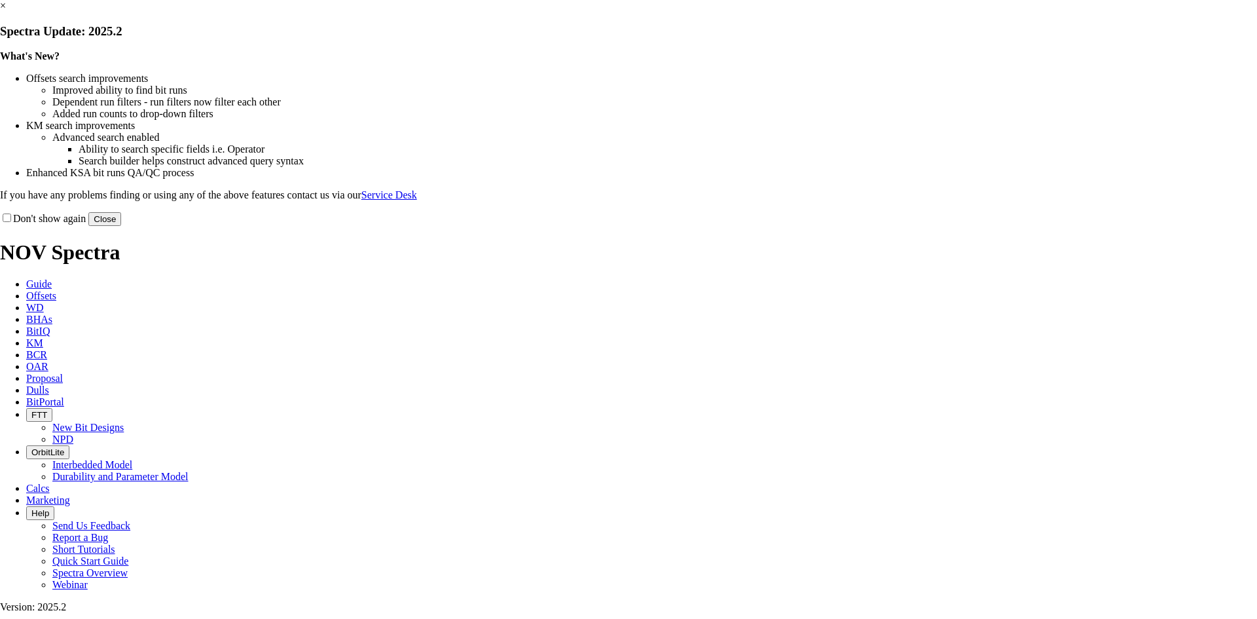
click at [6, 11] on link "×" at bounding box center [3, 5] width 6 height 11
